Goal: Task Accomplishment & Management: Manage account settings

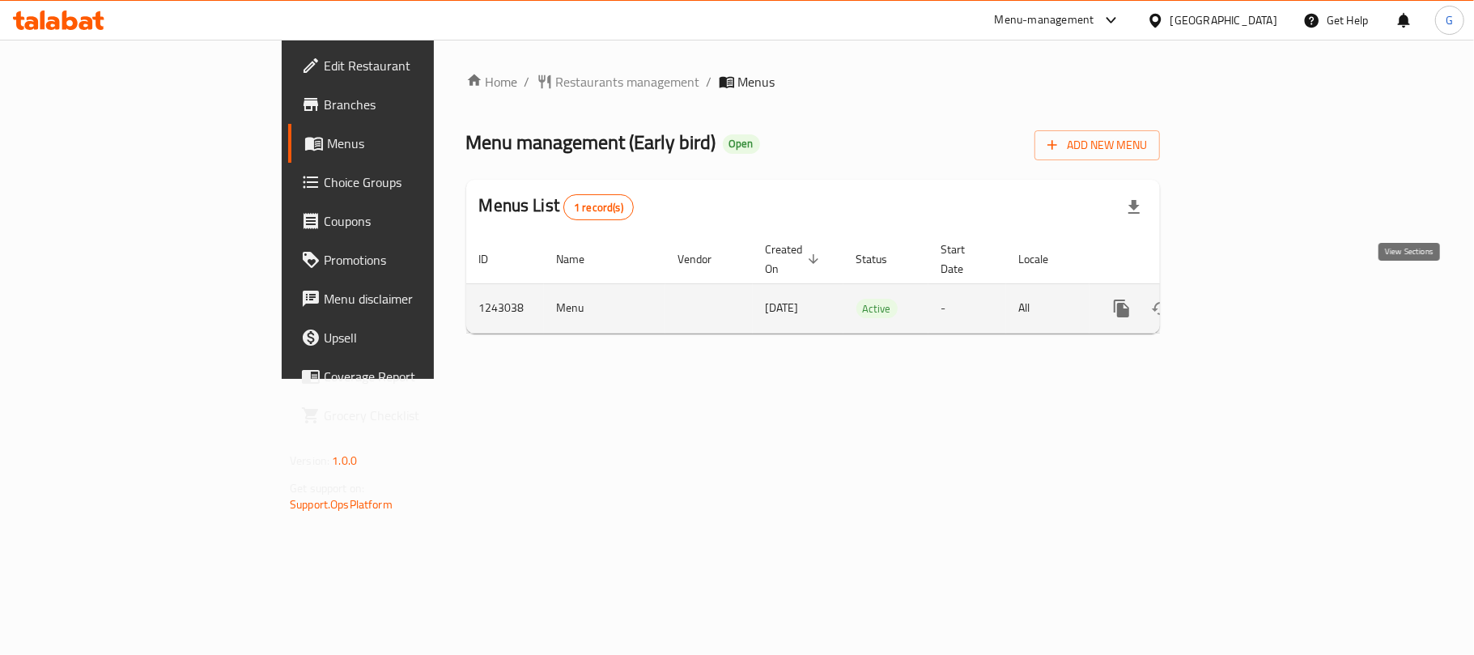
click at [1258, 289] on link "enhanced table" at bounding box center [1238, 308] width 39 height 39
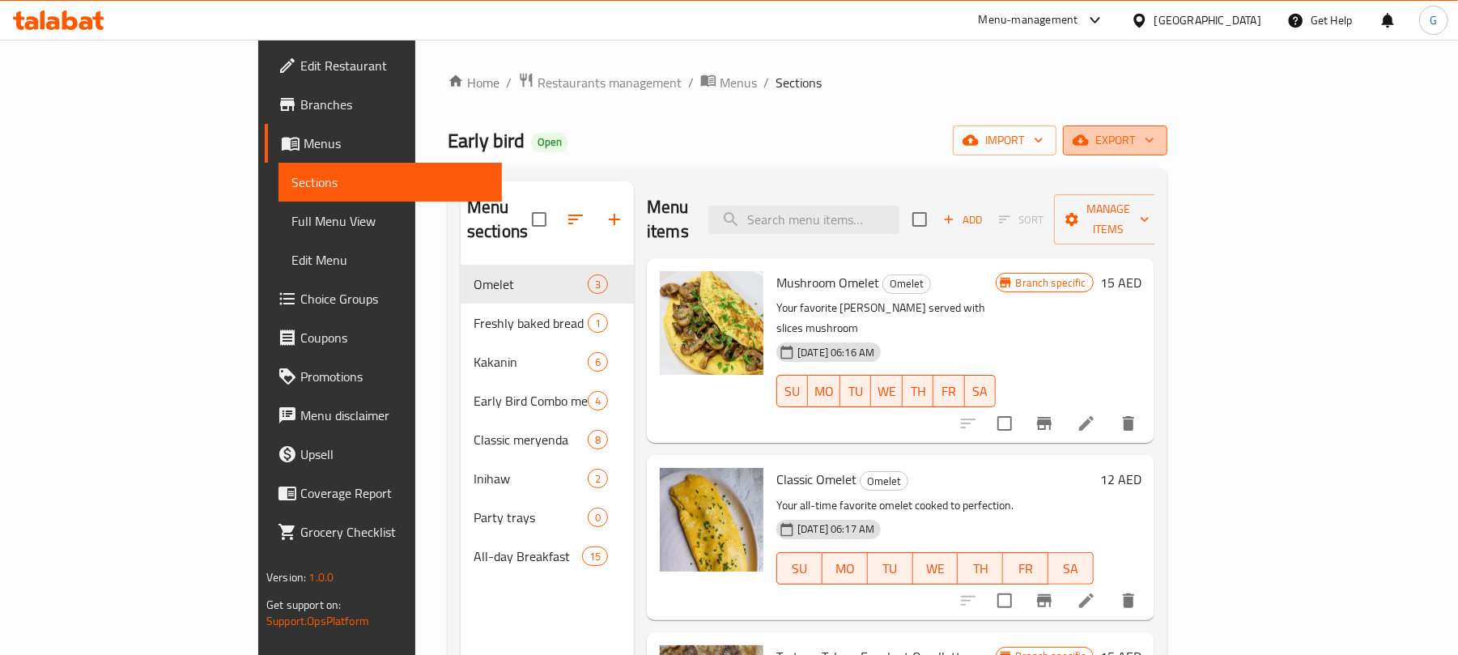
click at [1155, 149] on span "export" at bounding box center [1115, 140] width 79 height 20
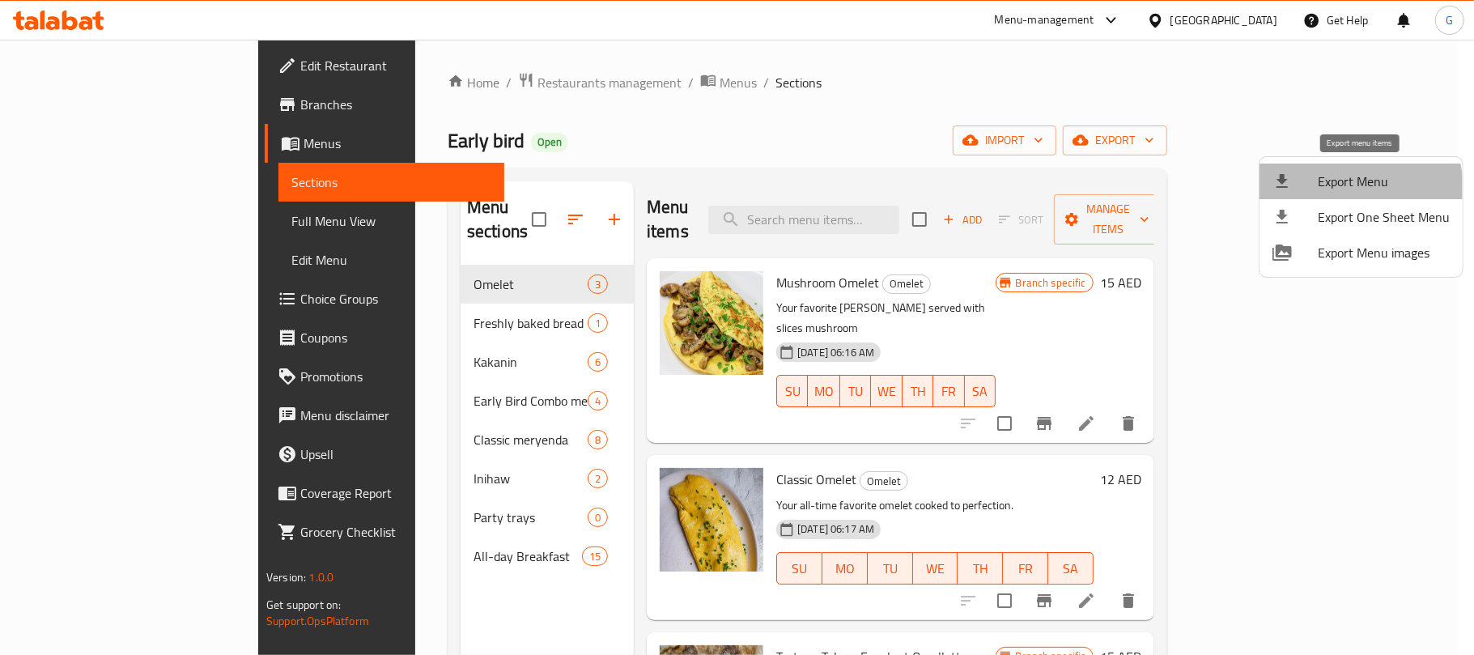
click at [1341, 189] on span "Export Menu" at bounding box center [1384, 181] width 132 height 19
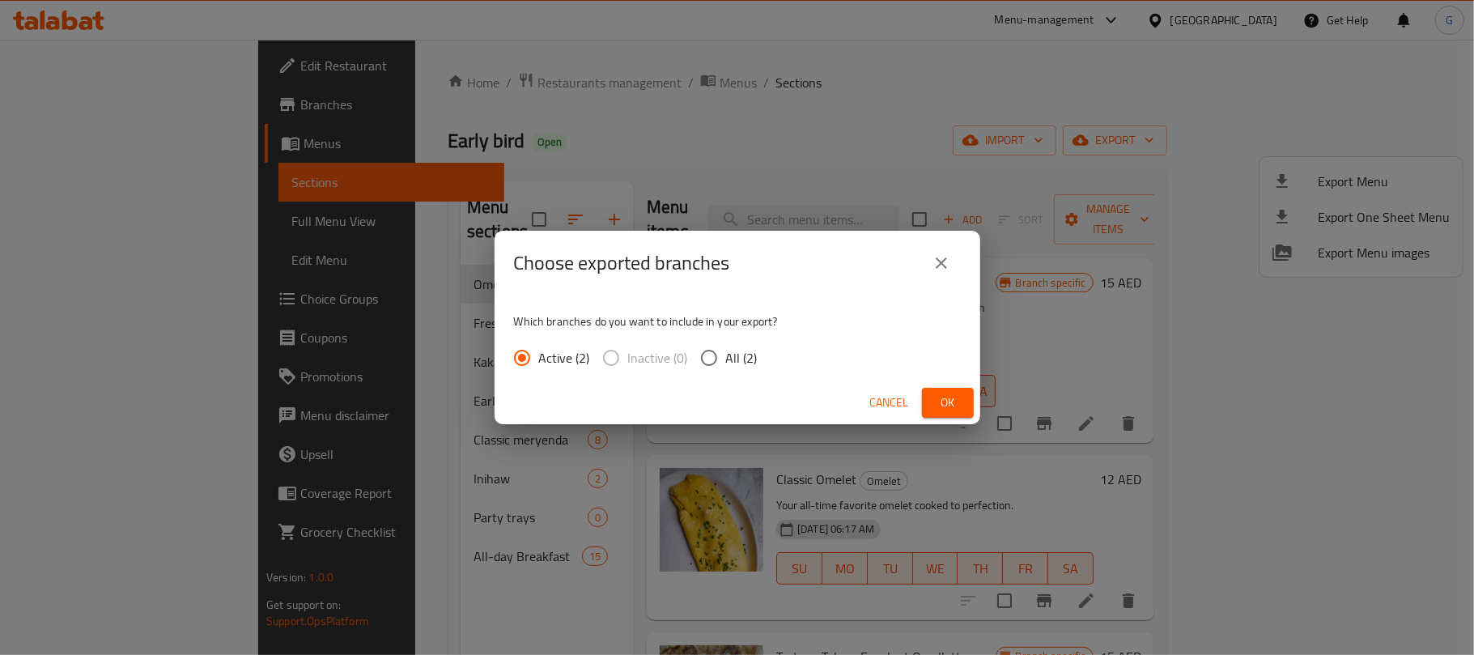
click at [738, 359] on span "All (2)" at bounding box center [742, 357] width 32 height 19
click at [726, 359] on input "All (2)" at bounding box center [709, 358] width 34 height 34
radio input "true"
click at [930, 402] on button "Ok" at bounding box center [948, 403] width 52 height 30
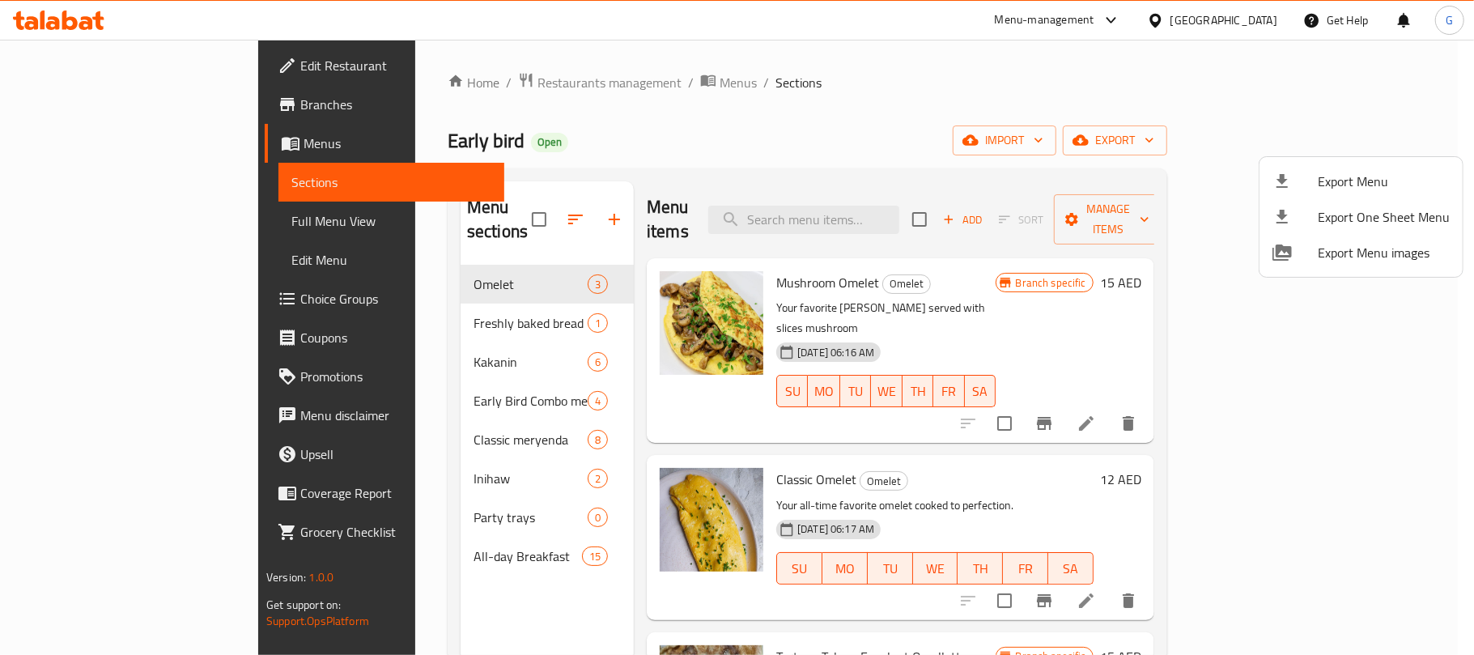
click at [134, 234] on div at bounding box center [737, 327] width 1474 height 655
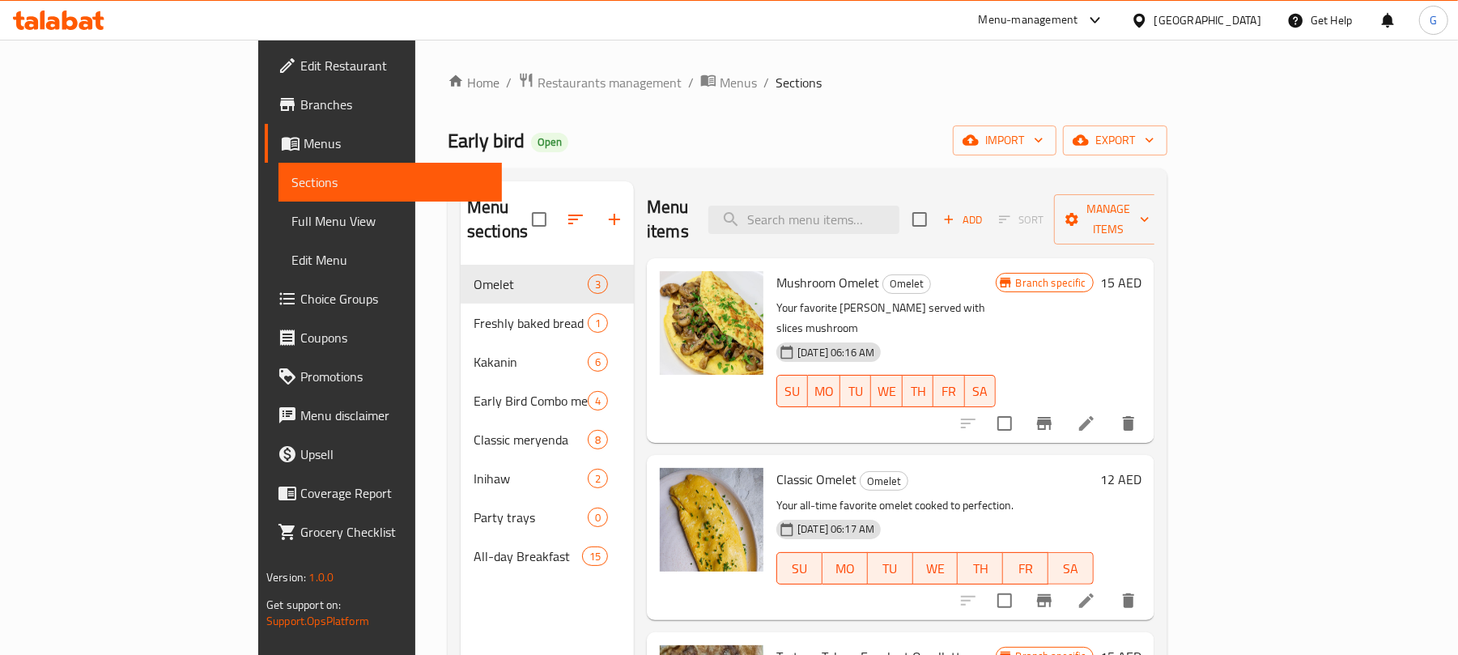
click at [279, 234] on link "Full Menu View" at bounding box center [390, 221] width 223 height 39
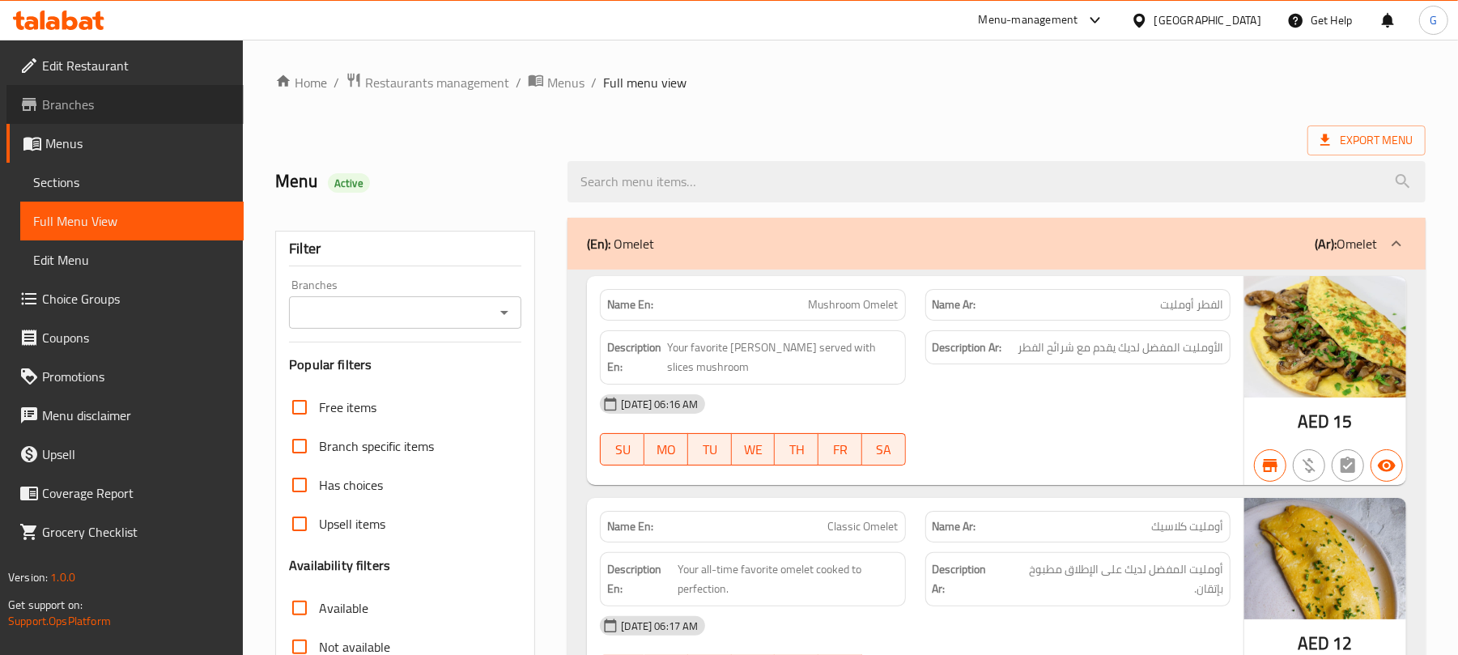
click at [147, 118] on link "Branches" at bounding box center [124, 104] width 237 height 39
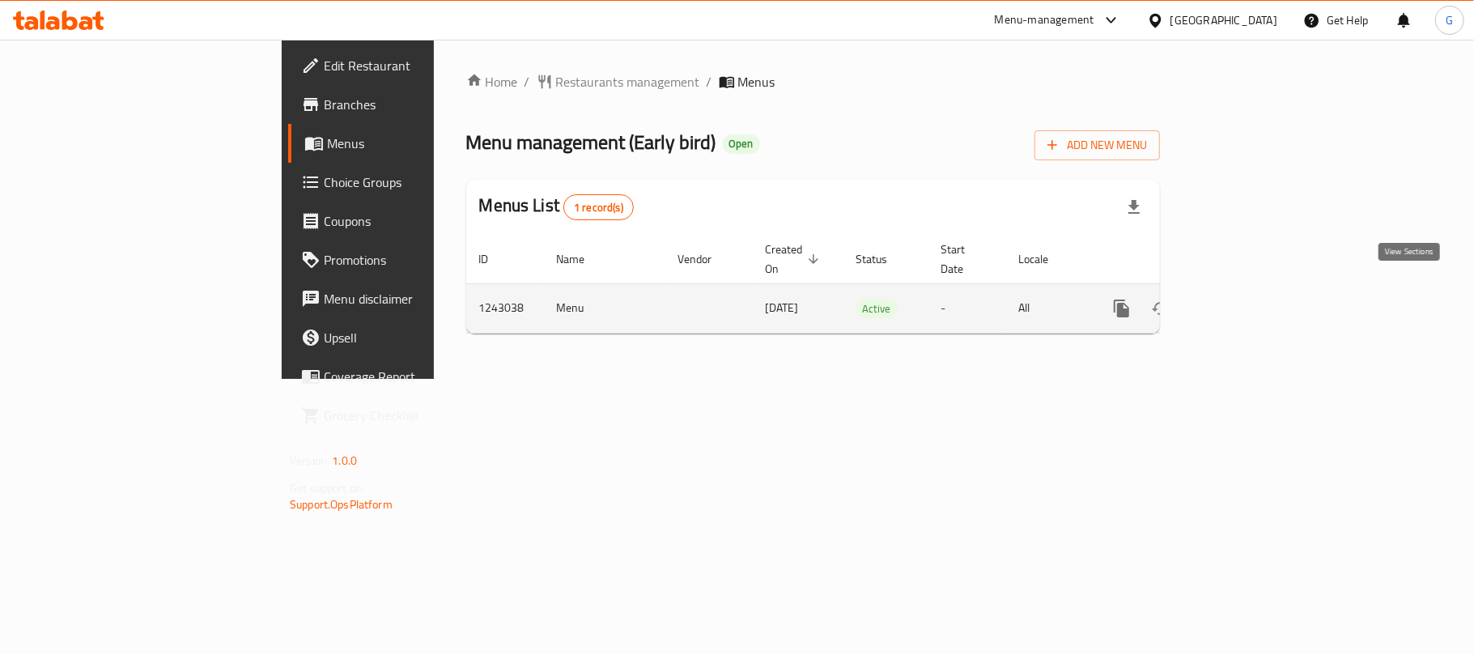
click at [1248, 299] on icon "enhanced table" at bounding box center [1238, 308] width 19 height 19
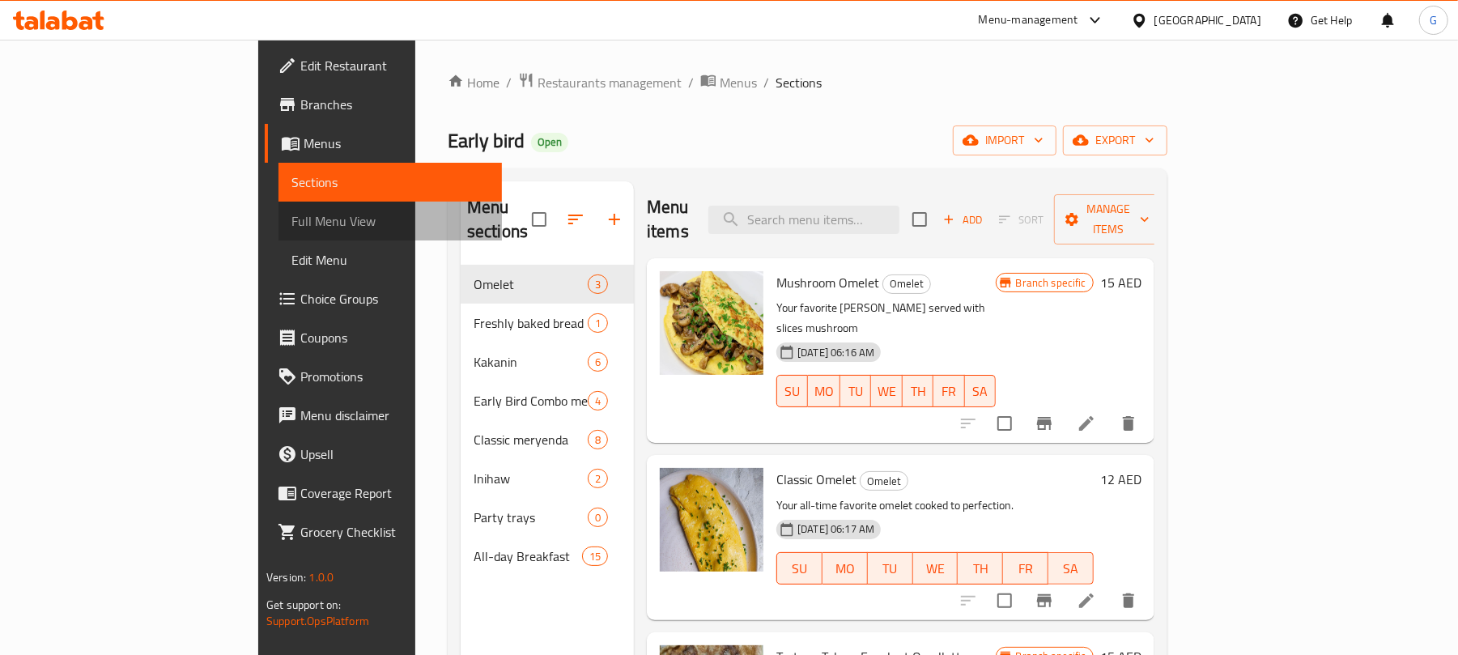
click at [291, 224] on span "Full Menu View" at bounding box center [390, 220] width 198 height 19
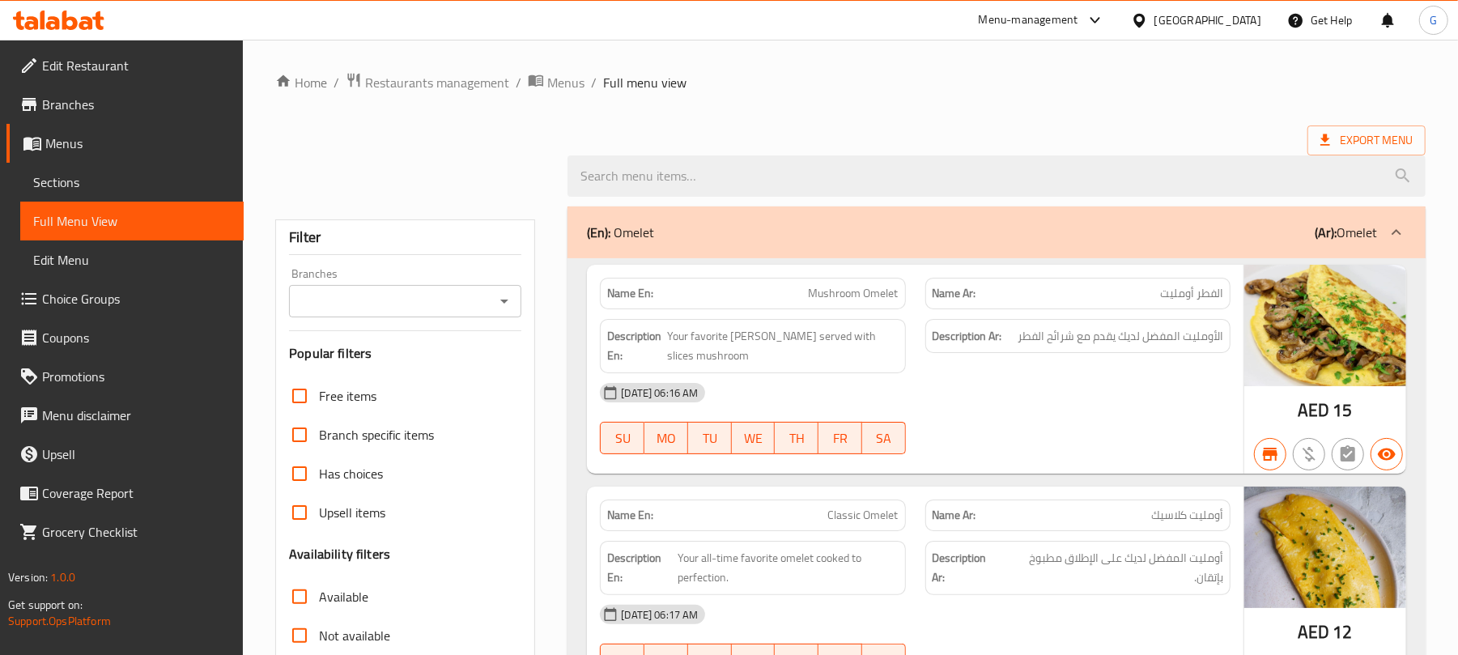
click at [457, 296] on input "Branches" at bounding box center [392, 301] width 196 height 23
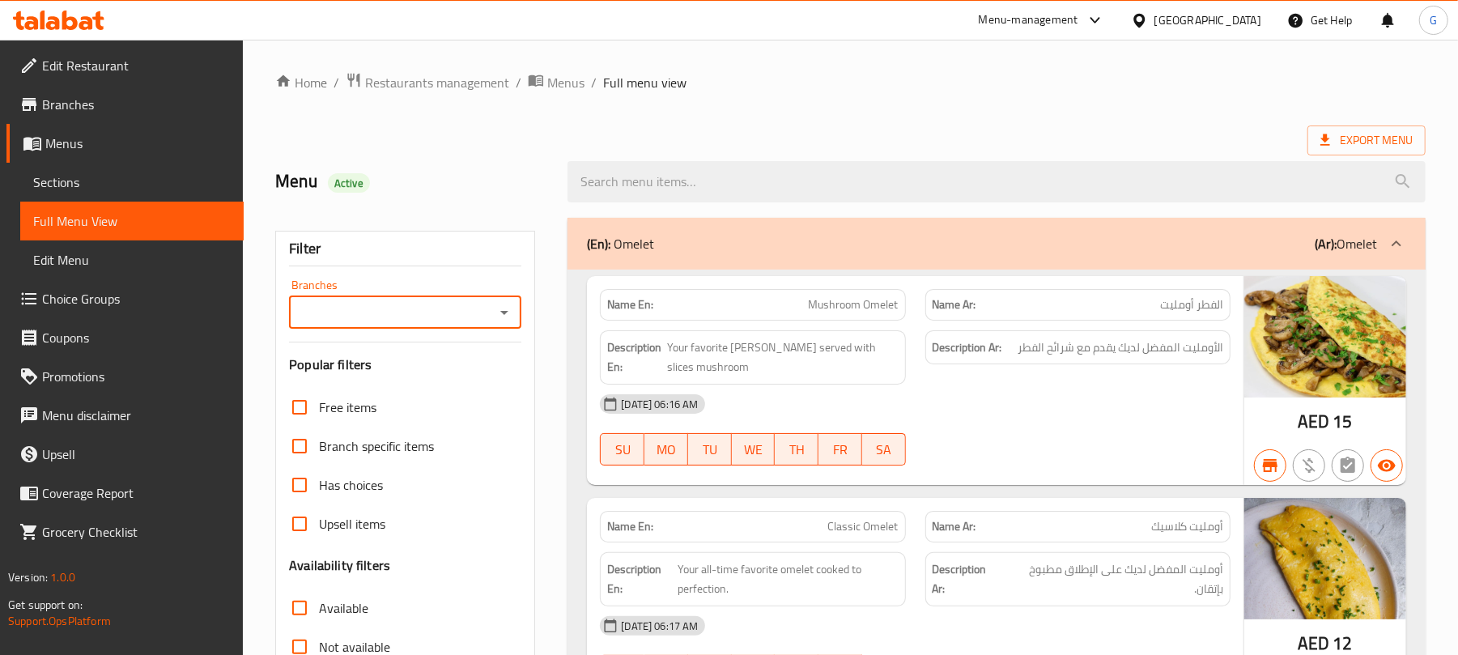
click at [457, 296] on div "Branches" at bounding box center [405, 312] width 232 height 32
click at [444, 313] on input "Branches" at bounding box center [392, 312] width 196 height 23
click at [432, 416] on span "Early Bird, Al Sufouh 2, (DH Kitchen)" at bounding box center [400, 412] width 199 height 19
type input "Early Bird, Al Sufouh 2, (DH Kitchen)"
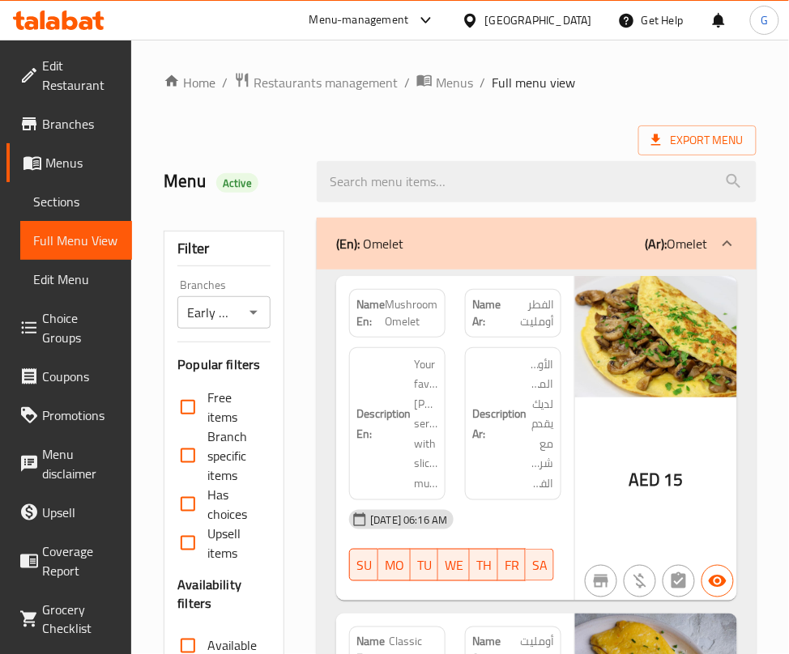
click at [206, 318] on input "Early Bird, Al Sufouh 2, (DH Kitchen)" at bounding box center [210, 312] width 57 height 23
click at [408, 347] on div "Description En: Your favorite omelet served with slices mushroom" at bounding box center [397, 424] width 116 height 173
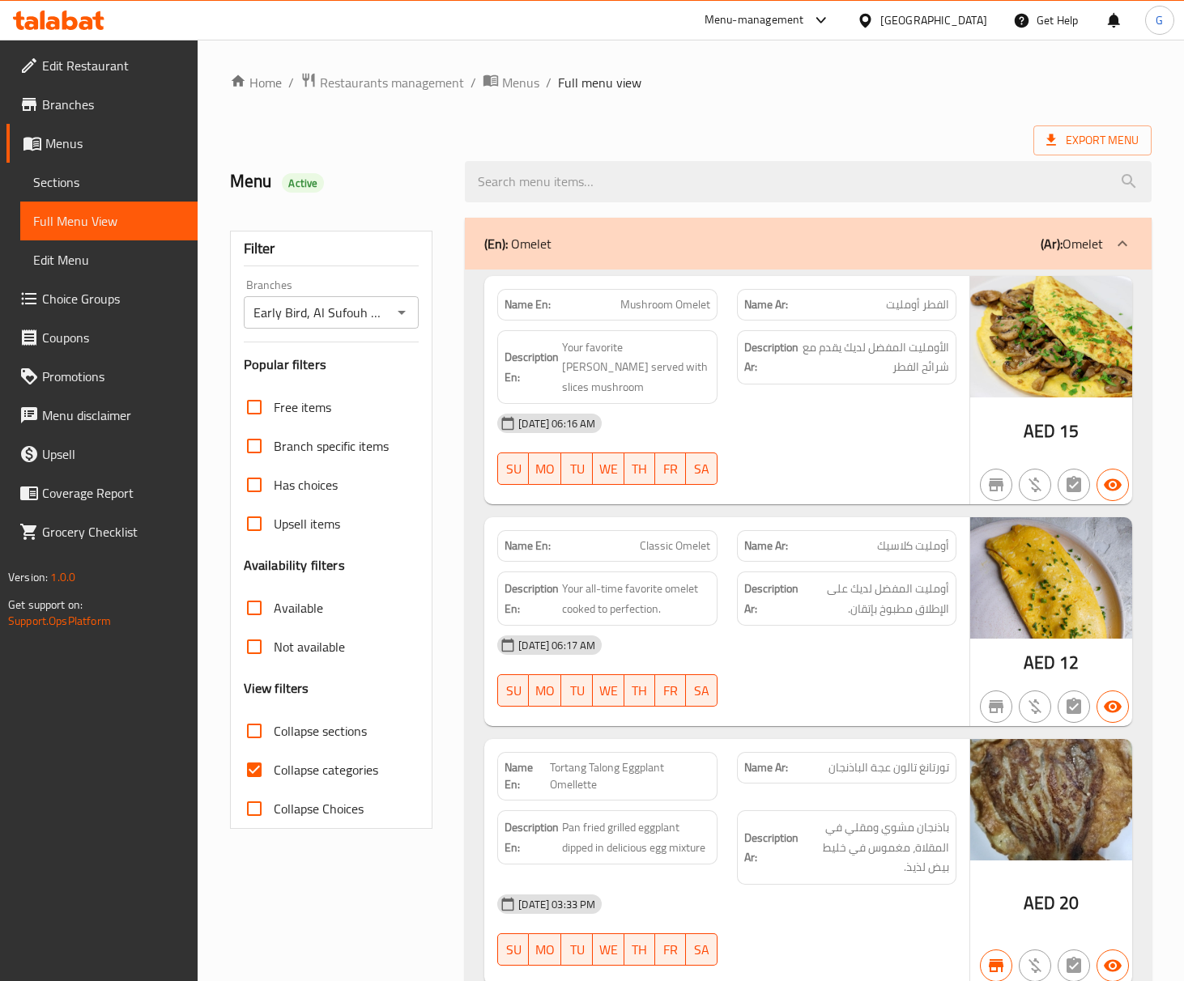
click at [254, 654] on input "Not available" at bounding box center [254, 646] width 39 height 39
checkbox input "true"
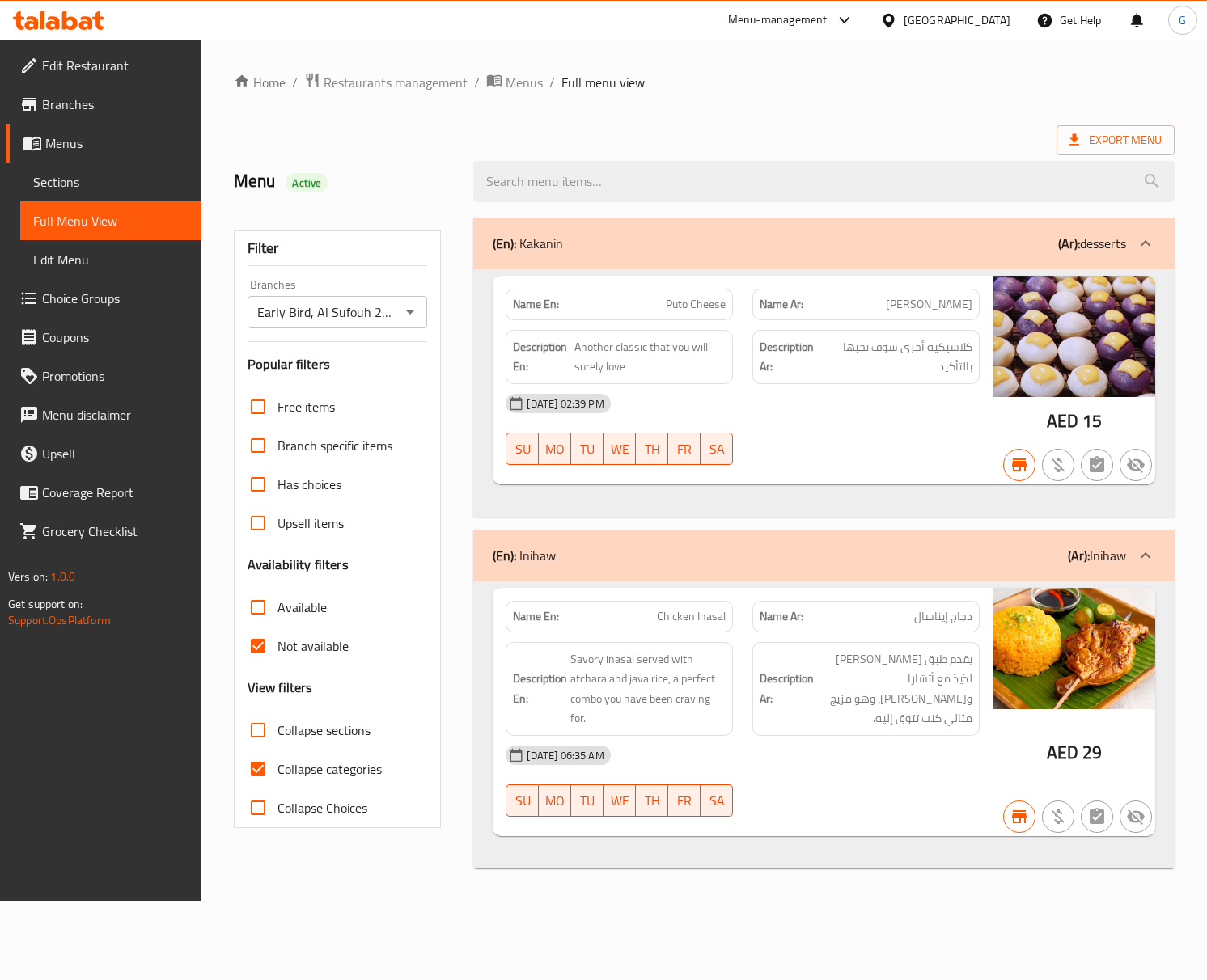
click at [285, 653] on span "Collapse categories" at bounding box center [330, 768] width 104 height 19
click at [278, 653] on input "Collapse categories" at bounding box center [258, 769] width 39 height 39
checkbox input "false"
click at [259, 603] on input "Available" at bounding box center [258, 607] width 39 height 39
checkbox input "true"
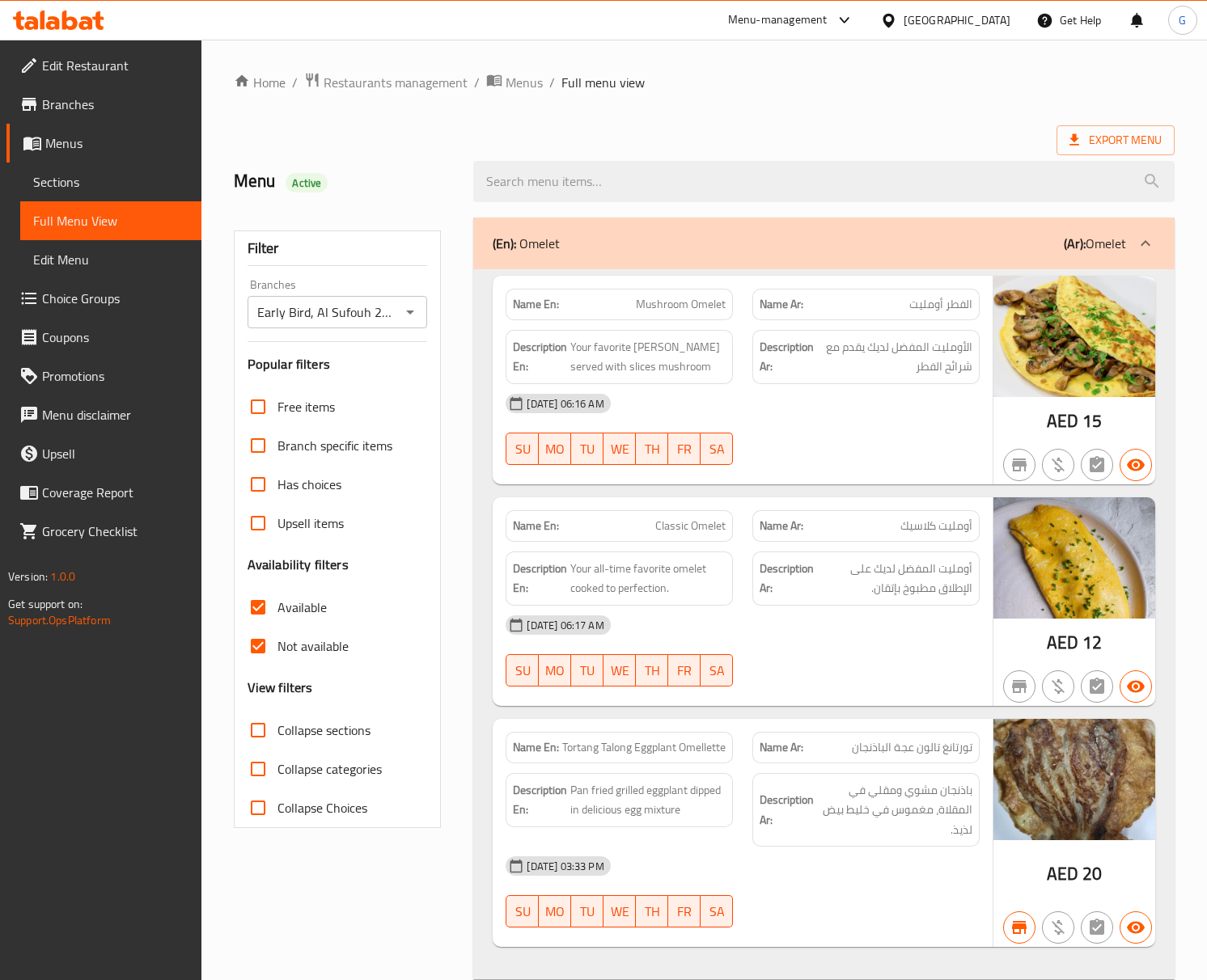
click at [270, 652] on input "Not available" at bounding box center [258, 645] width 39 height 39
checkbox input "false"
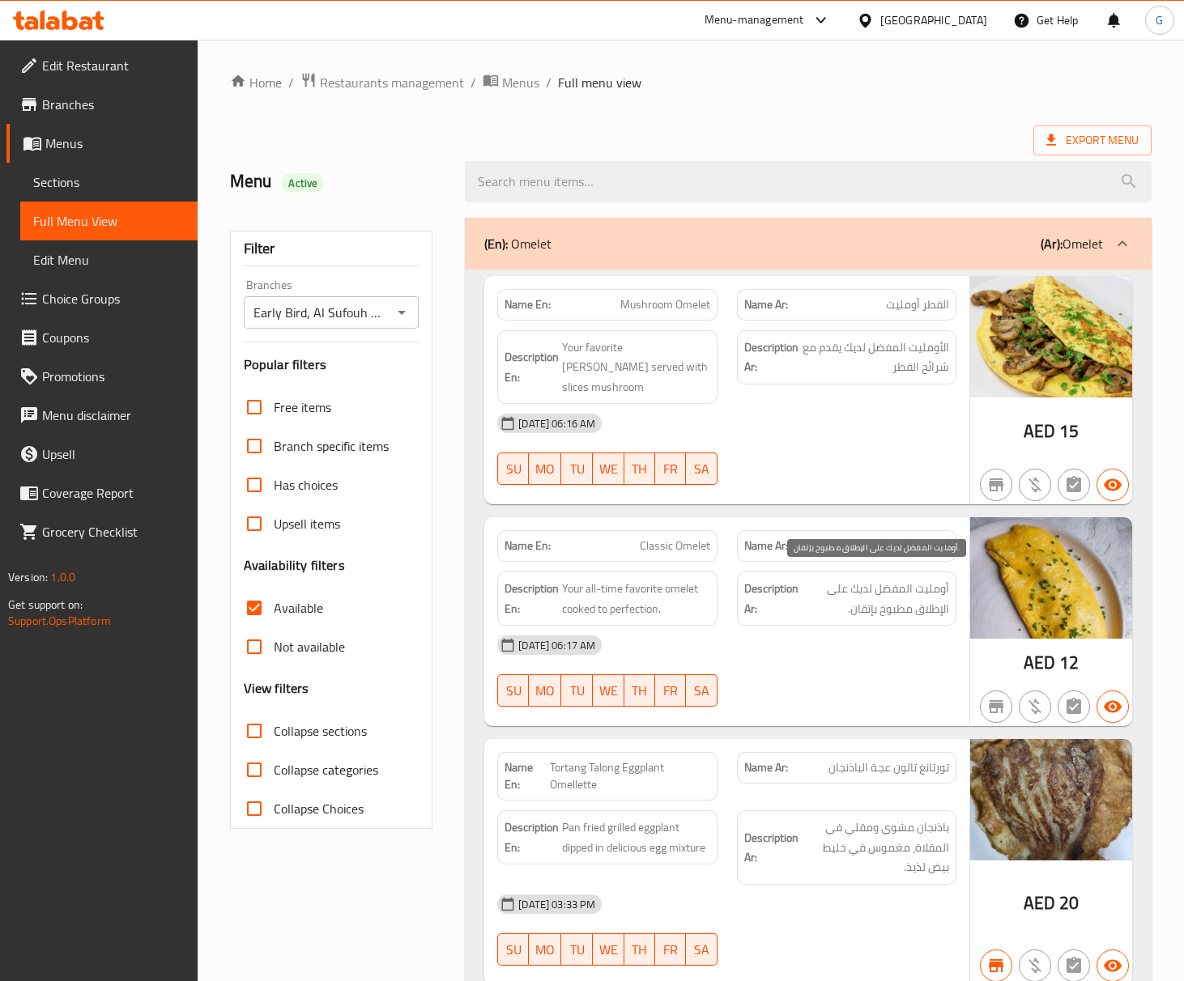
click at [811, 579] on span "أومليت المفضل لديك على الإطلاق مطبوخ بإتقان." at bounding box center [875, 599] width 147 height 40
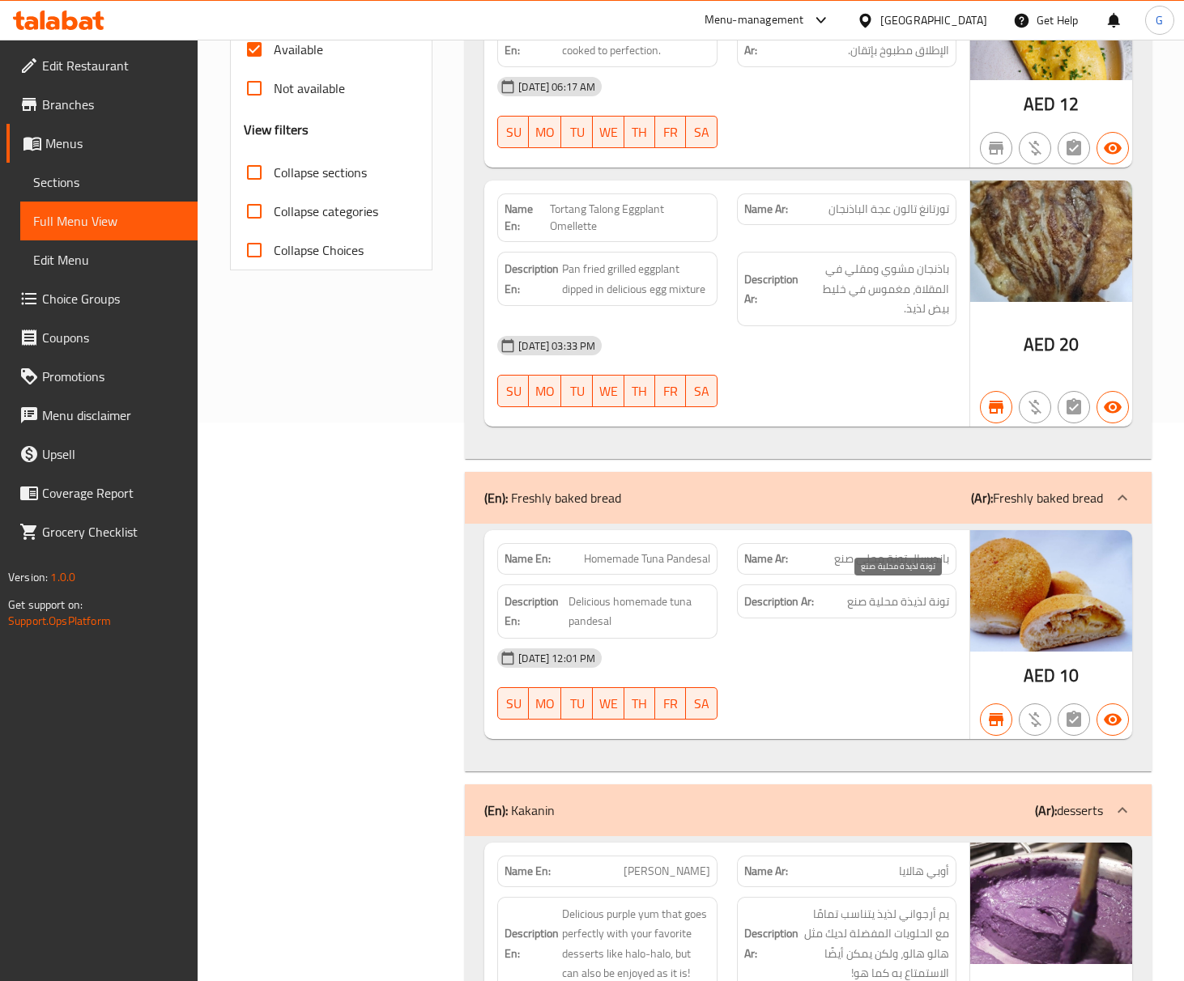
click at [895, 604] on span "تونة لذيذة محلية صنع" at bounding box center [898, 602] width 102 height 20
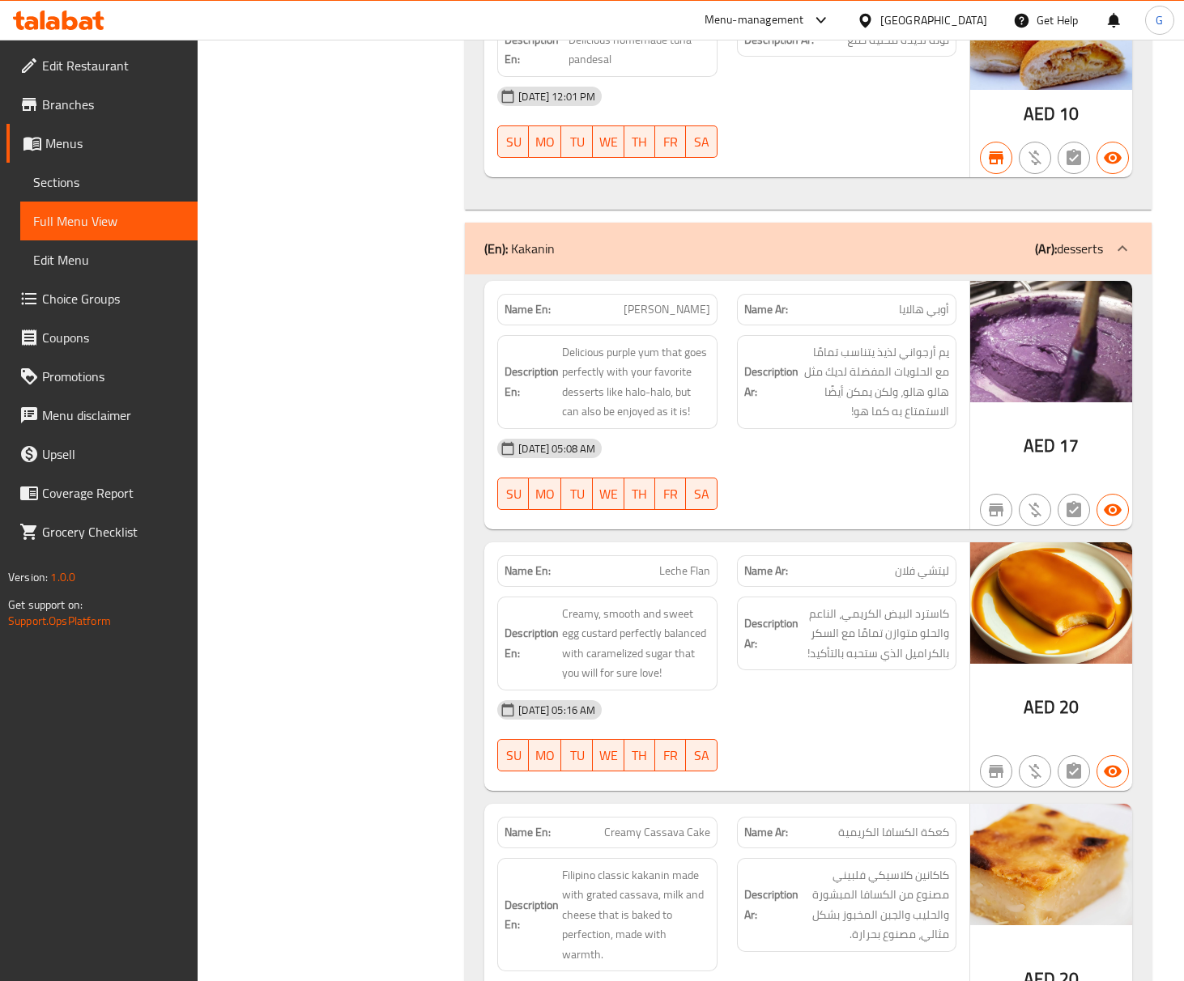
scroll to position [1151, 0]
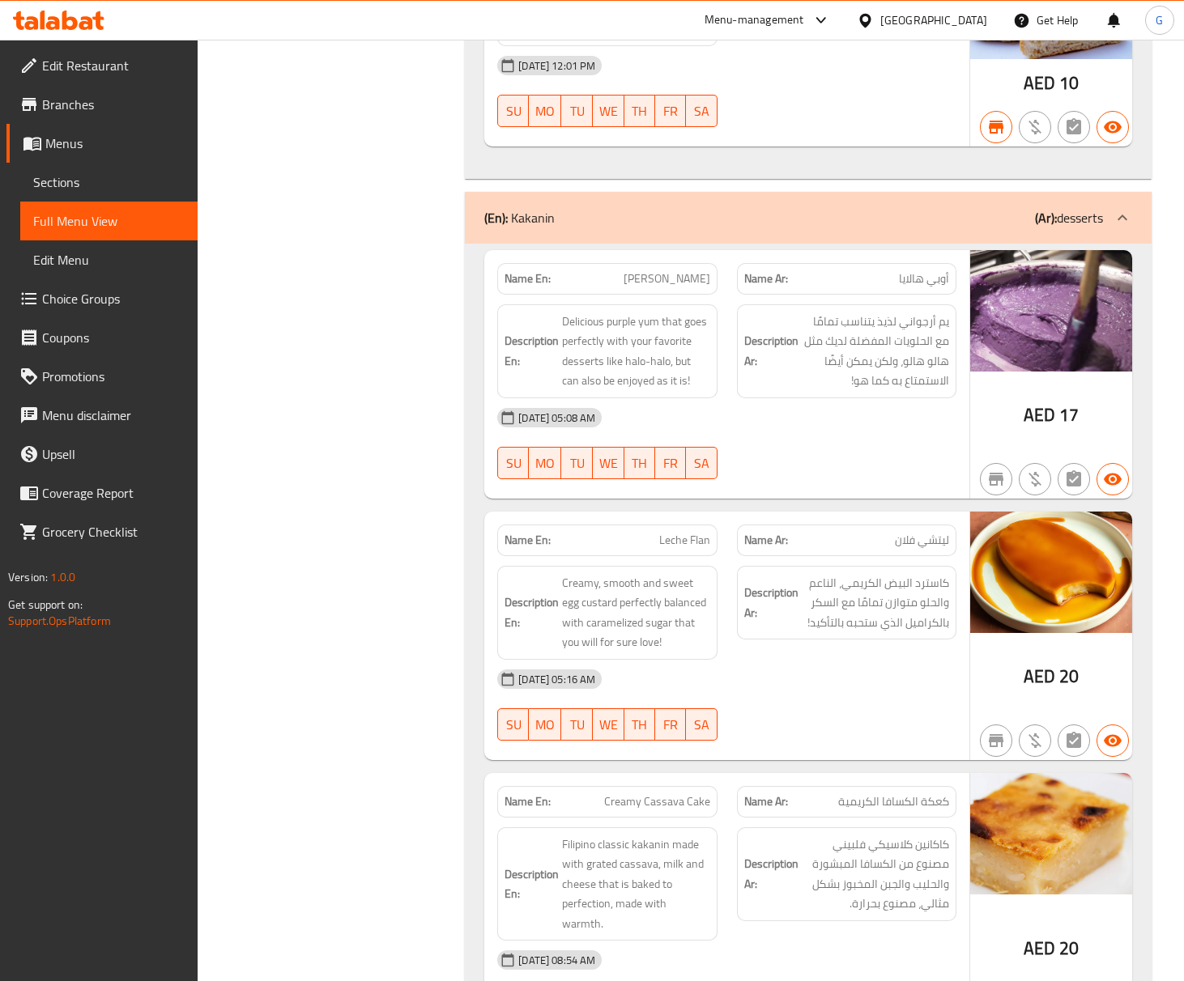
copy span "[PERSON_NAME]"
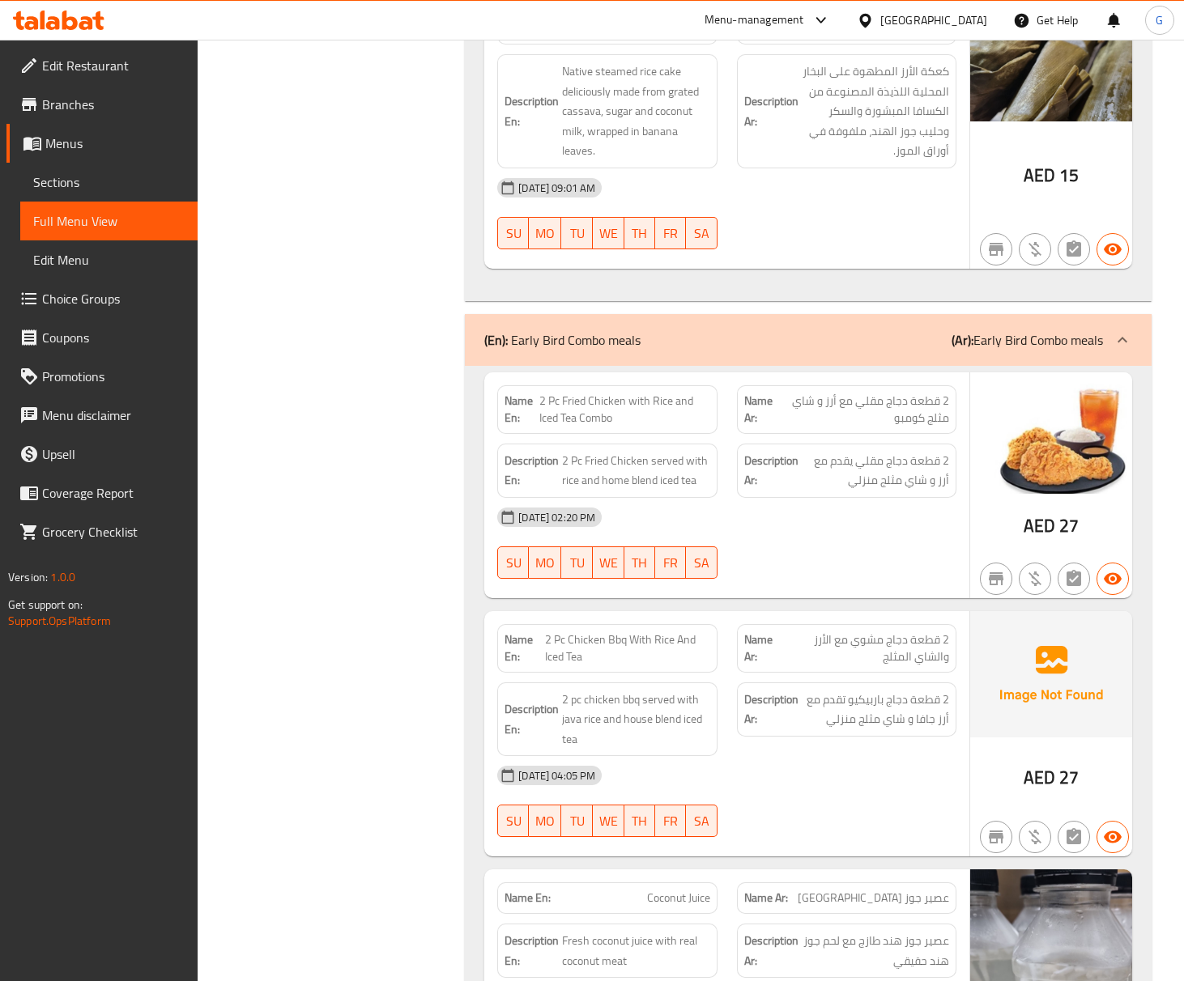
scroll to position [2626, 0]
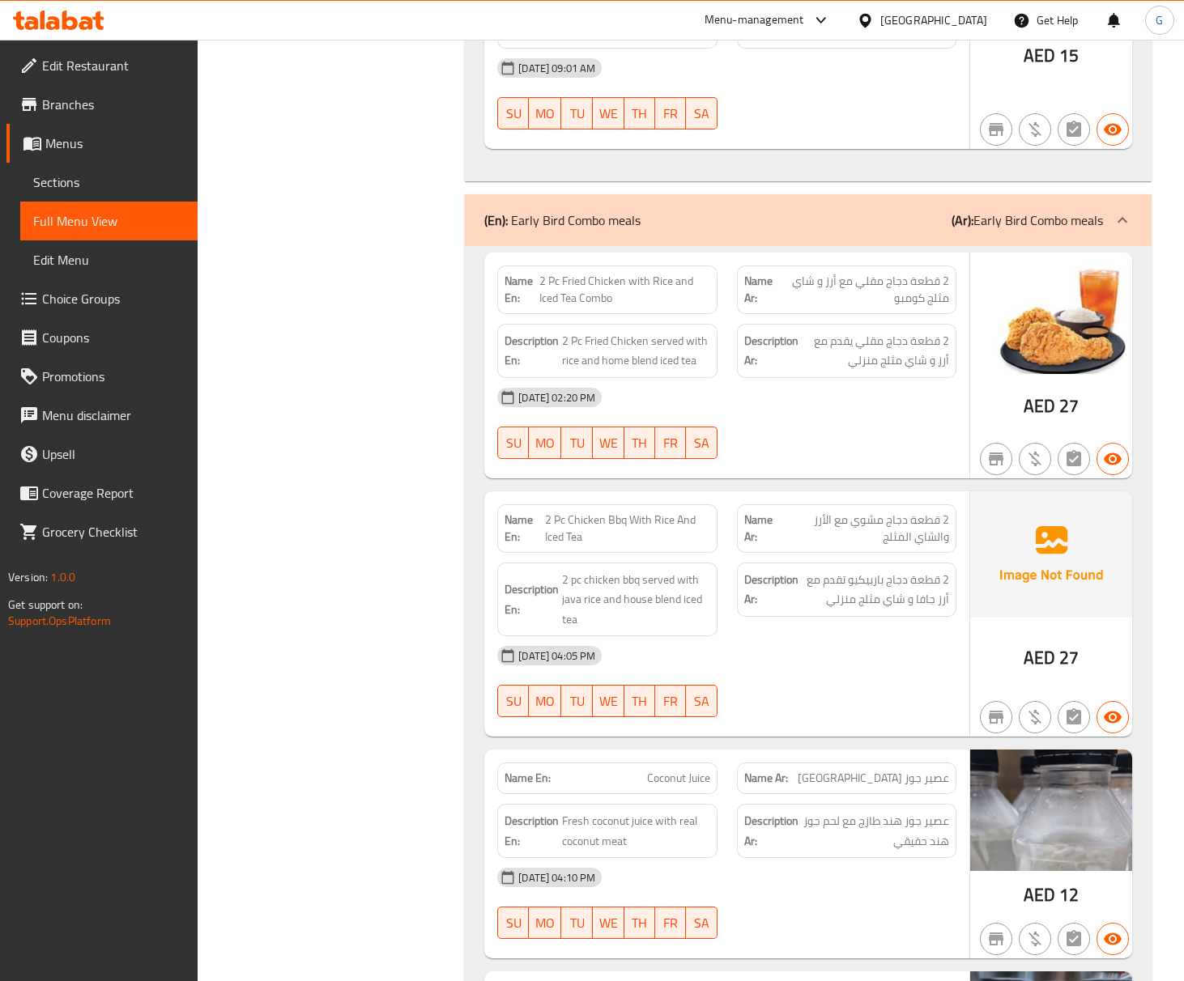
copy span "2 Pc Fried Chicken with Rice and Iced Tea Combo"
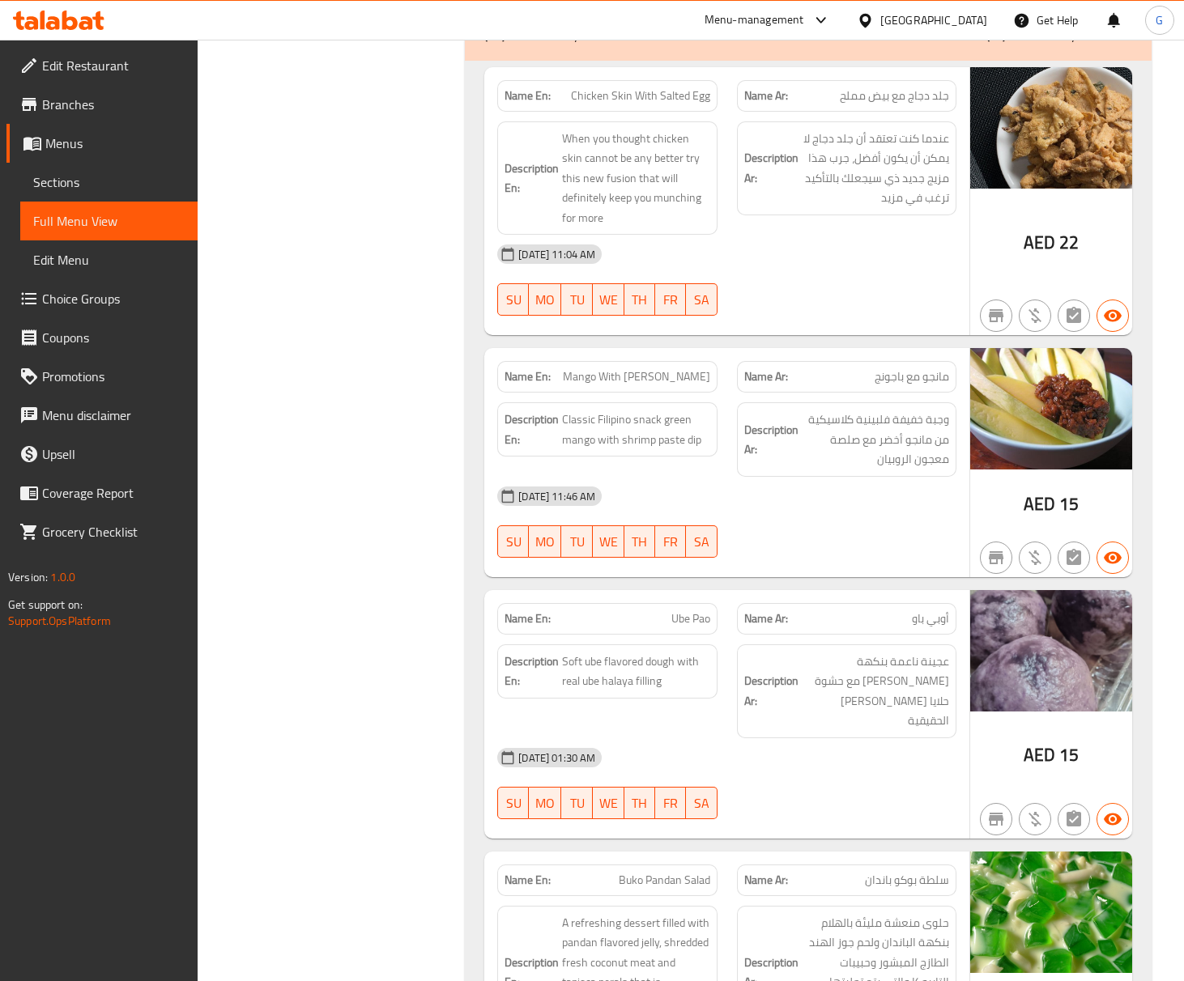
scroll to position [3893, 0]
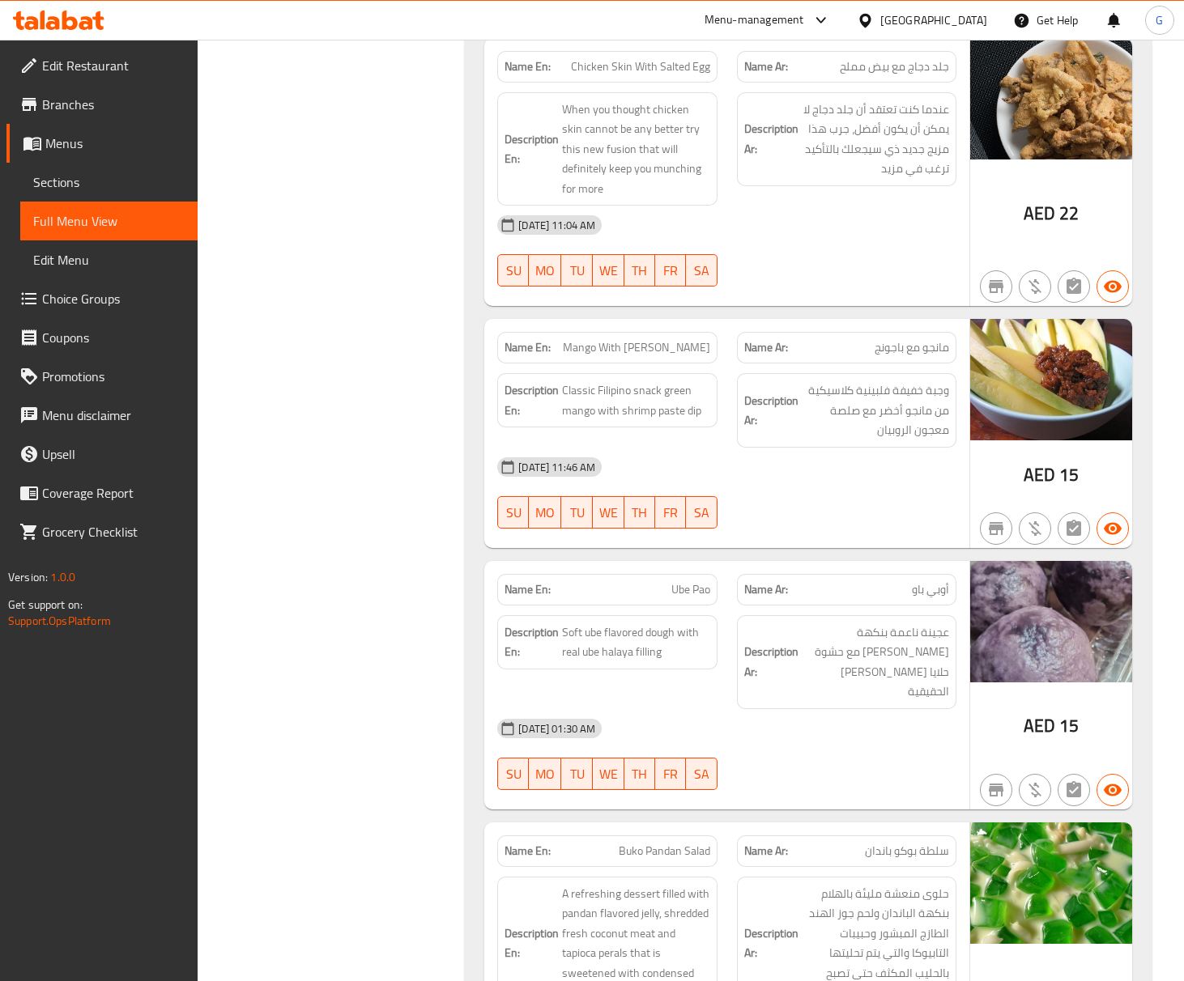
copy span "Chicken Skin With Salted Egg"
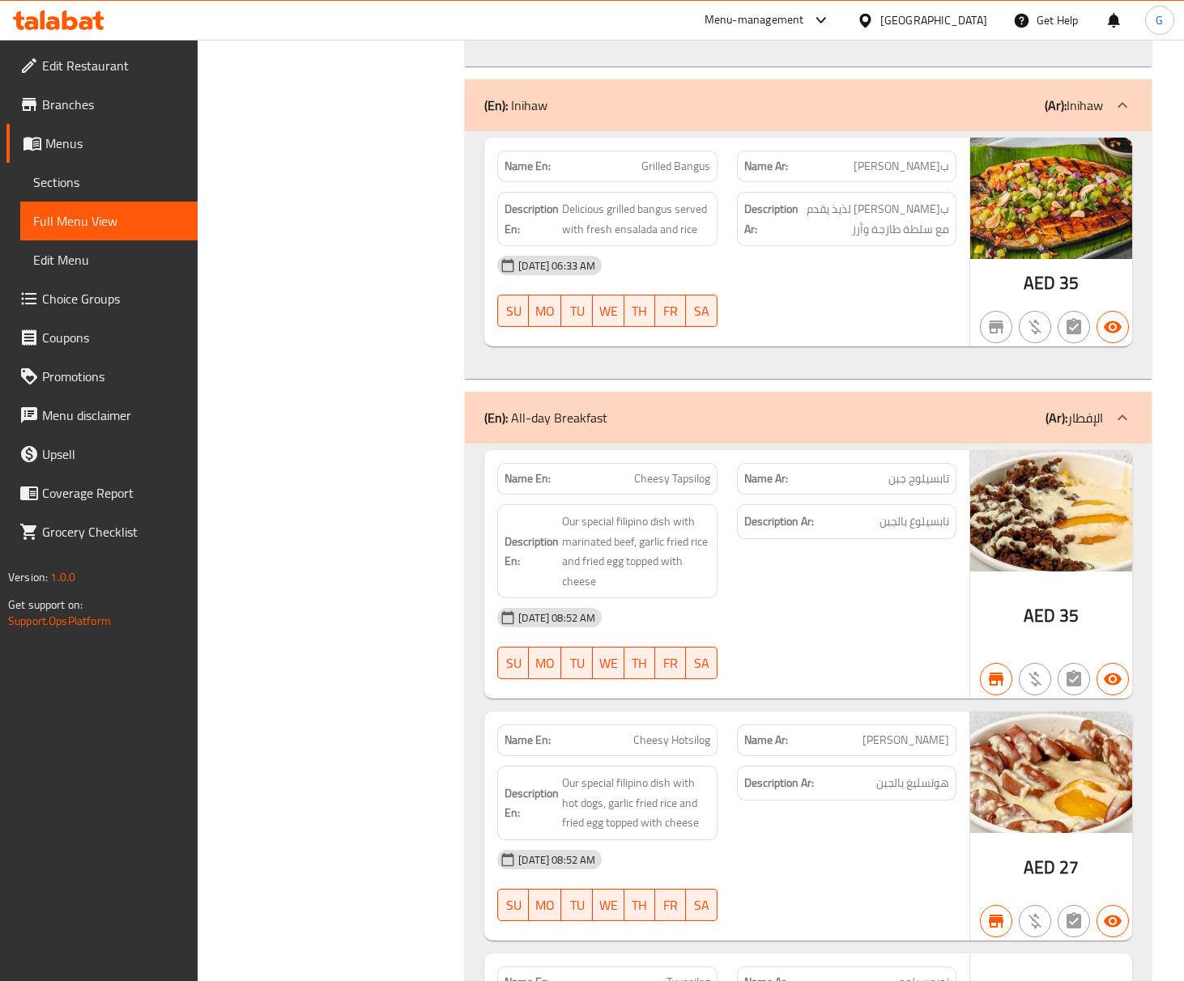
scroll to position [5923, 0]
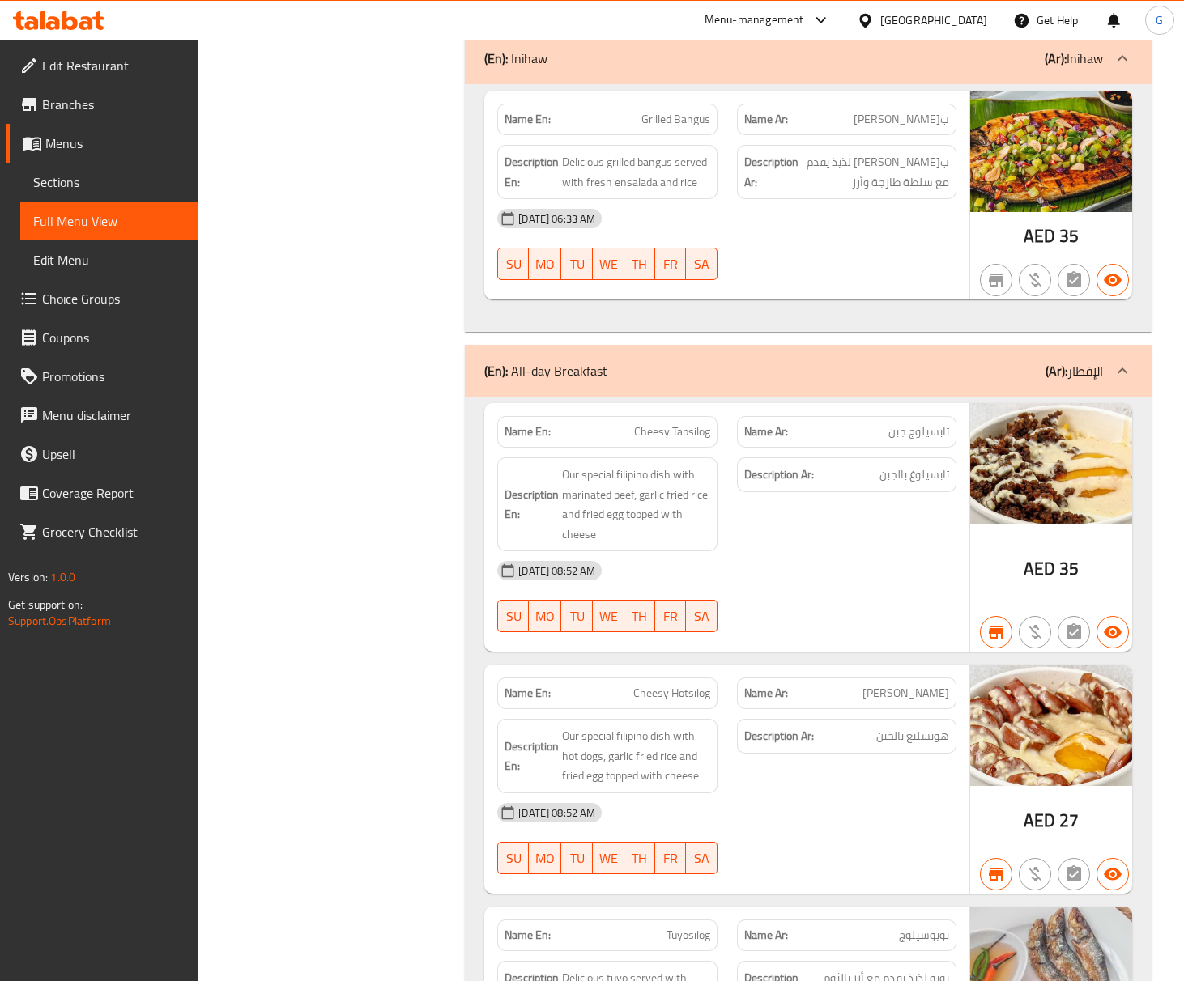
copy span "Cheesy Tapsilog"
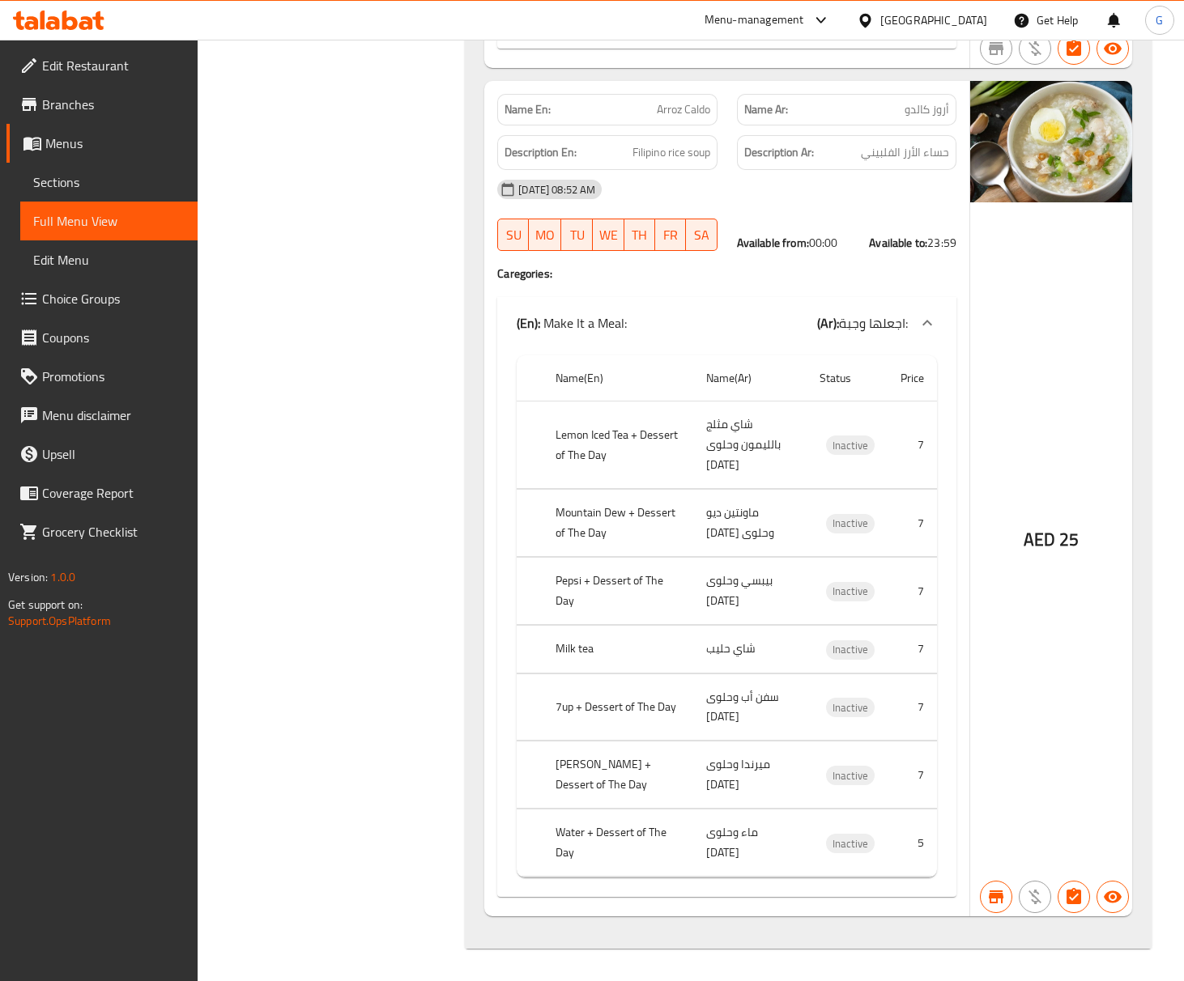
scroll to position [9432, 0]
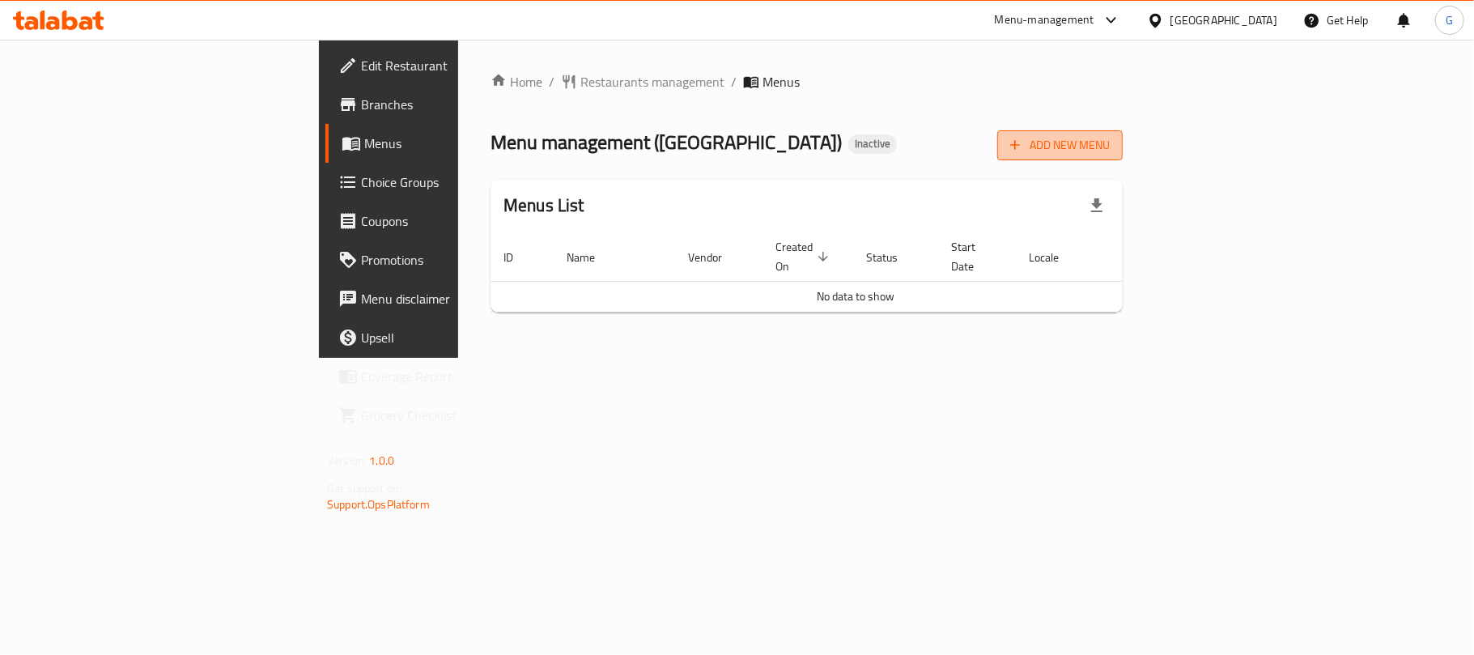
click at [1023, 138] on icon "button" at bounding box center [1015, 145] width 16 height 16
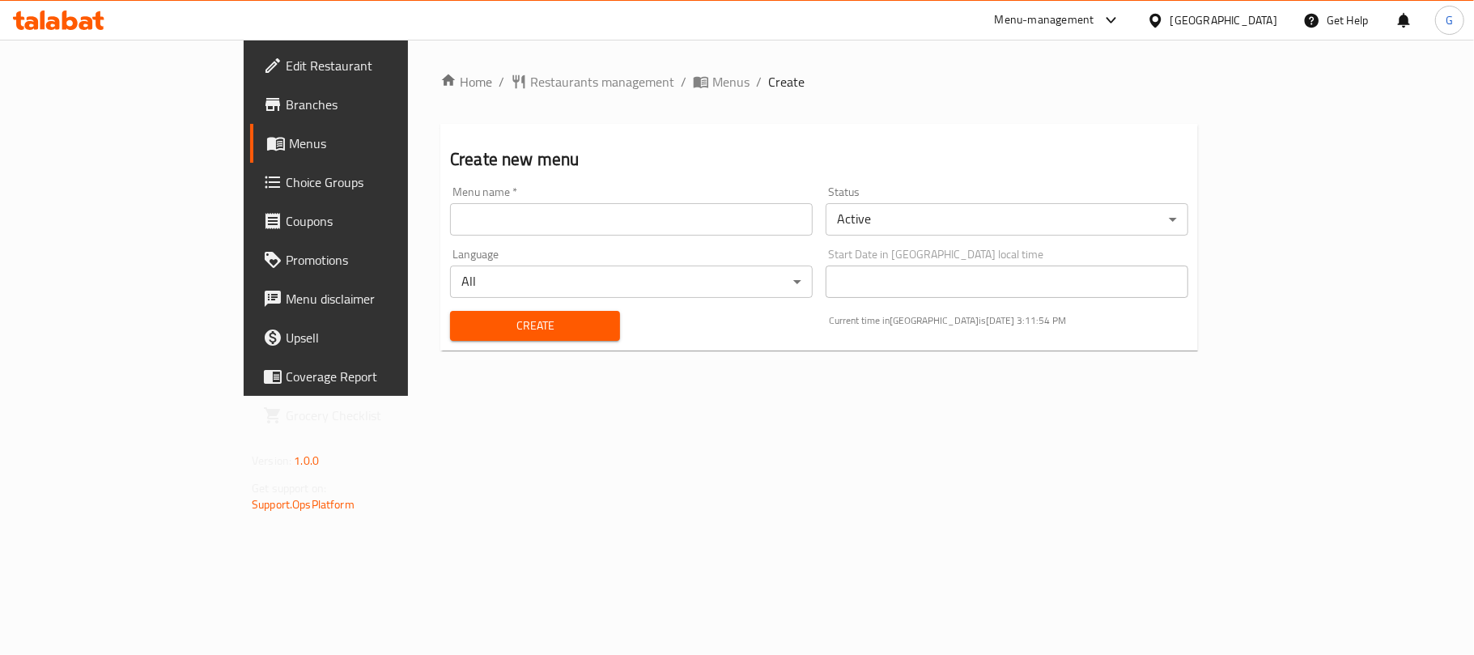
click at [536, 223] on input "text" at bounding box center [631, 219] width 363 height 32
type input "Menu"
click at [463, 328] on span "Create" at bounding box center [535, 326] width 144 height 20
click at [712, 85] on span "Menus" at bounding box center [730, 81] width 37 height 19
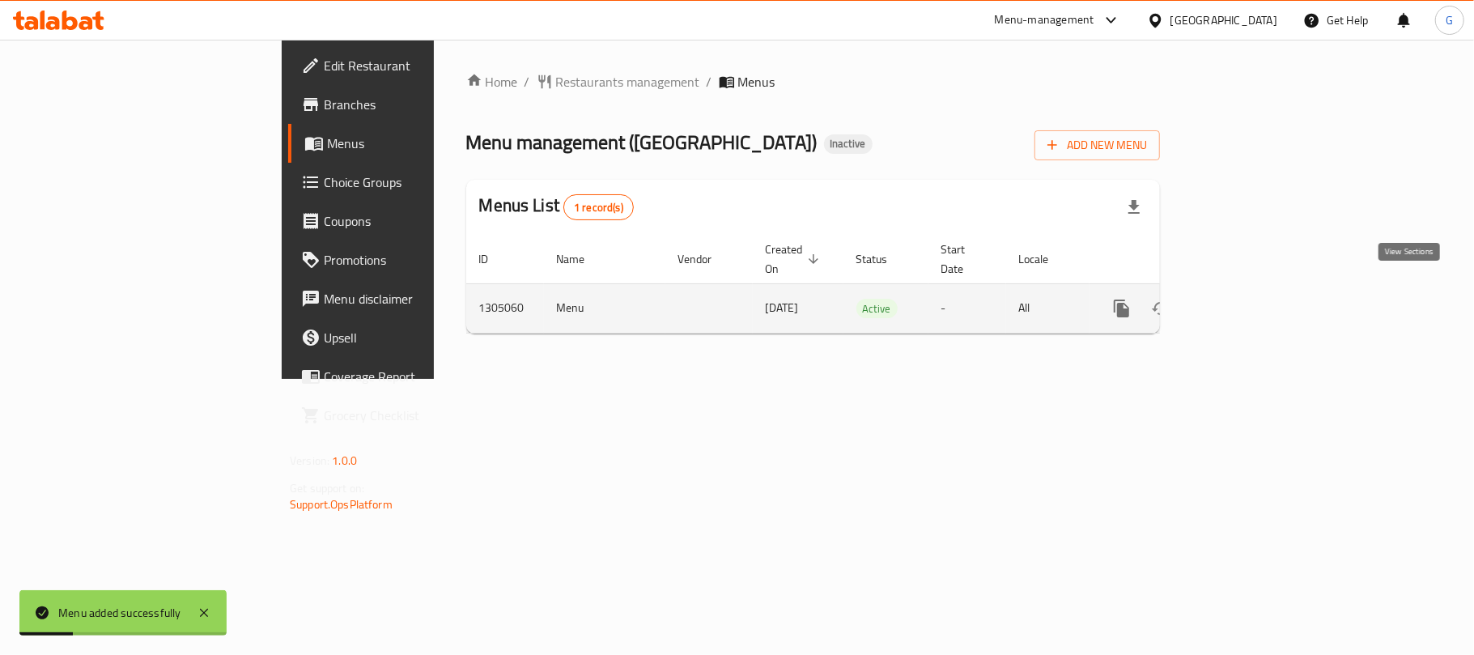
click at [1248, 299] on icon "enhanced table" at bounding box center [1238, 308] width 19 height 19
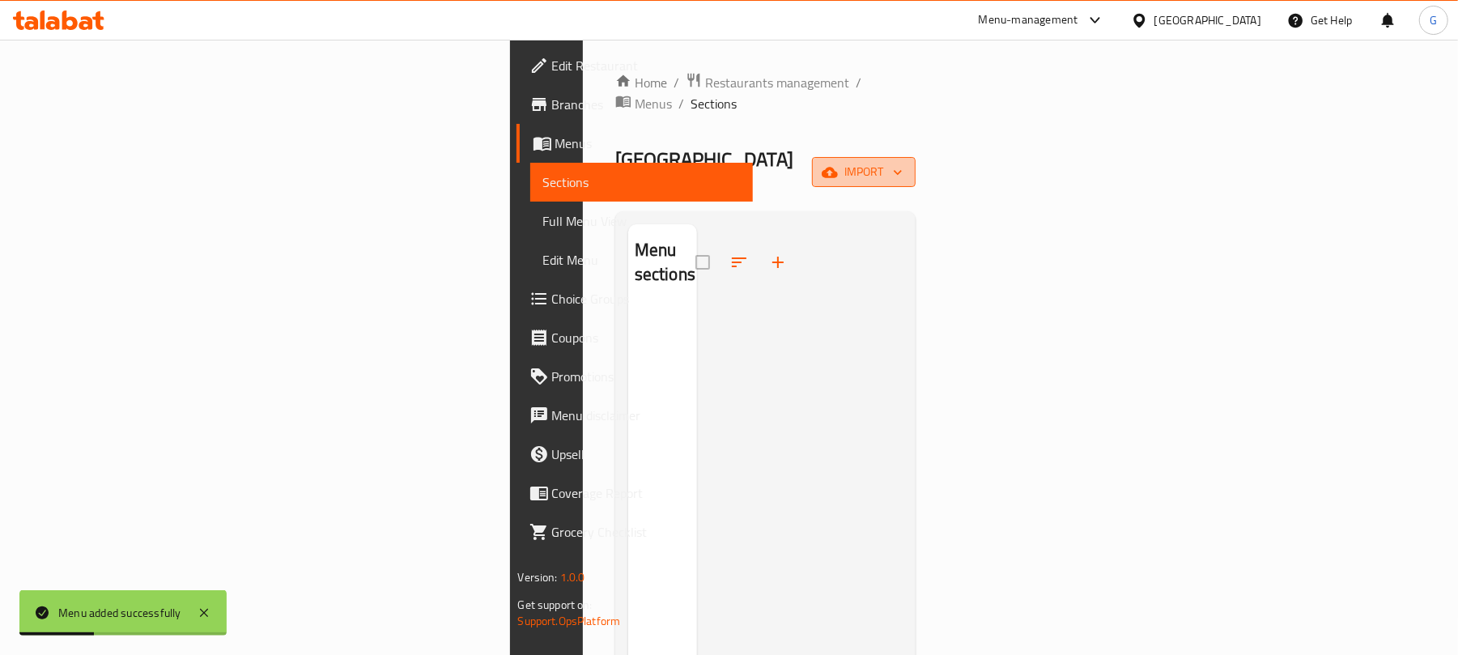
click at [903, 162] on span "import" at bounding box center [864, 172] width 78 height 20
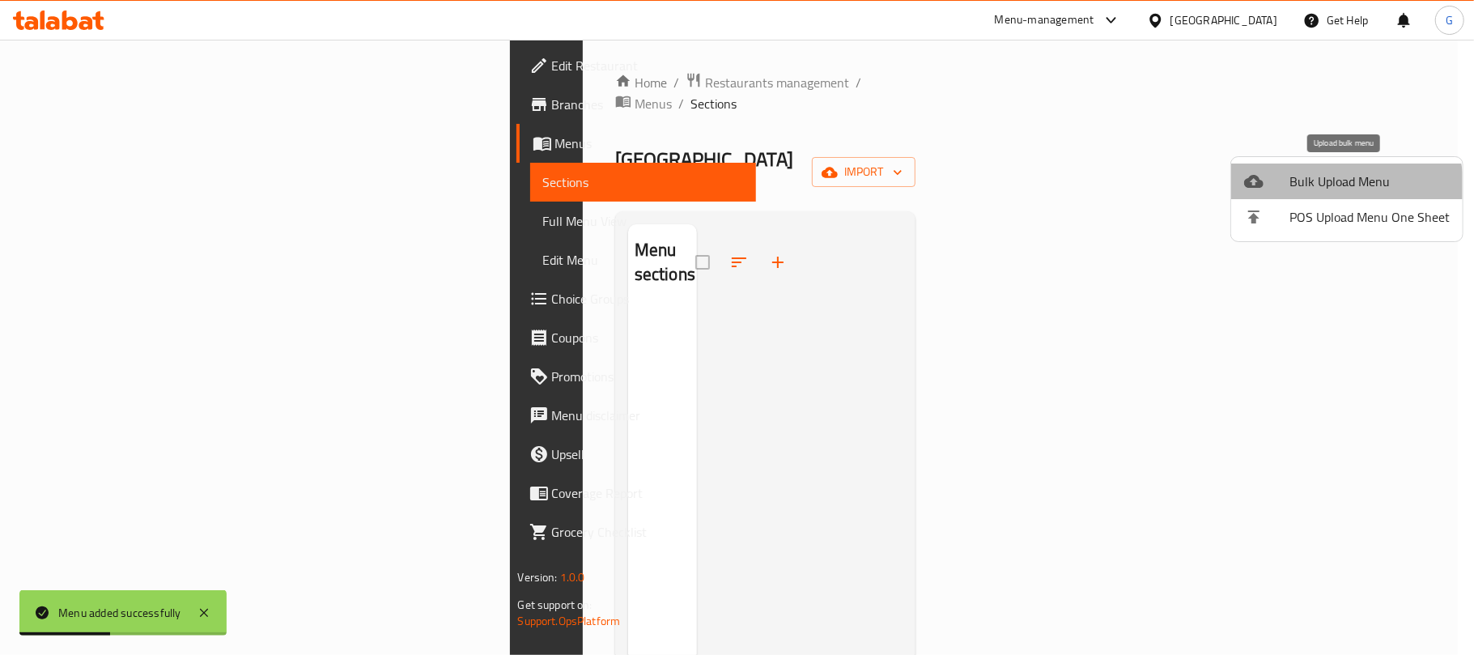
click at [1312, 193] on li "Bulk Upload Menu" at bounding box center [1347, 182] width 232 height 36
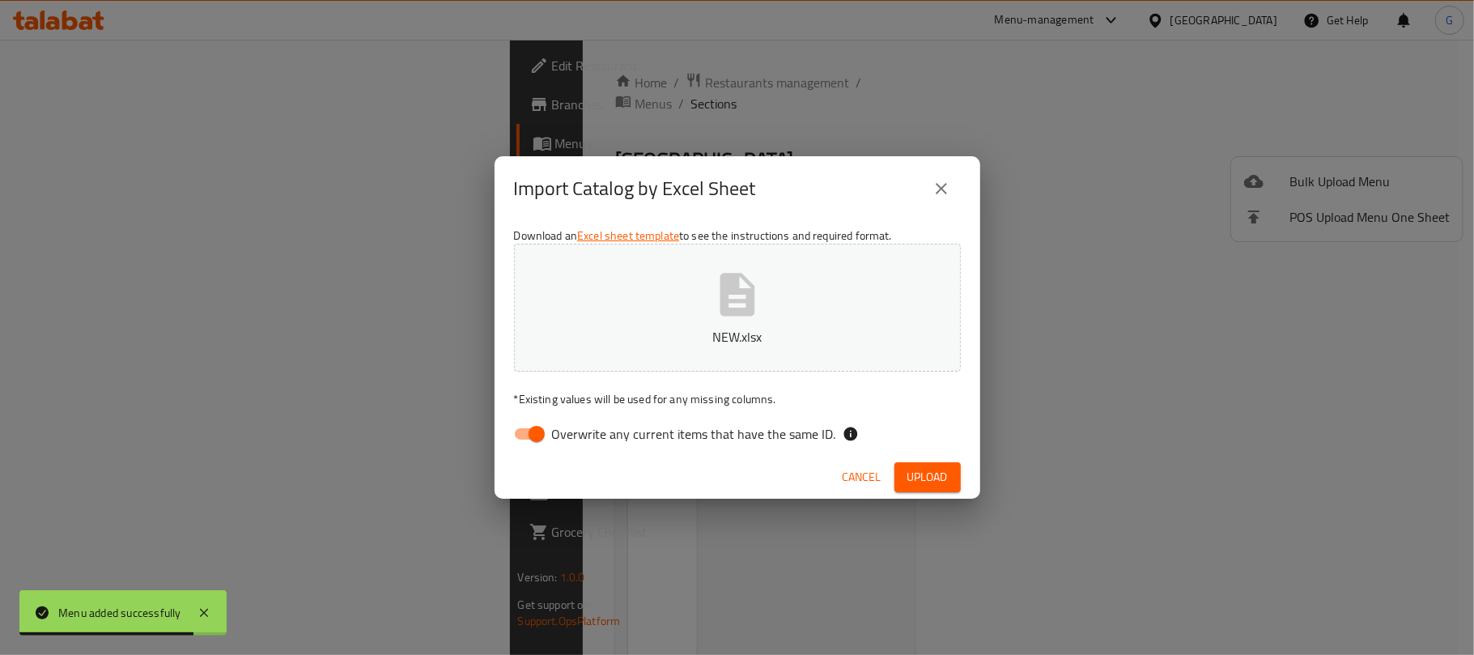
click at [542, 440] on input "Overwrite any current items that have the same ID." at bounding box center [537, 434] width 92 height 31
checkbox input "false"
click at [936, 473] on span "Upload" at bounding box center [928, 477] width 40 height 20
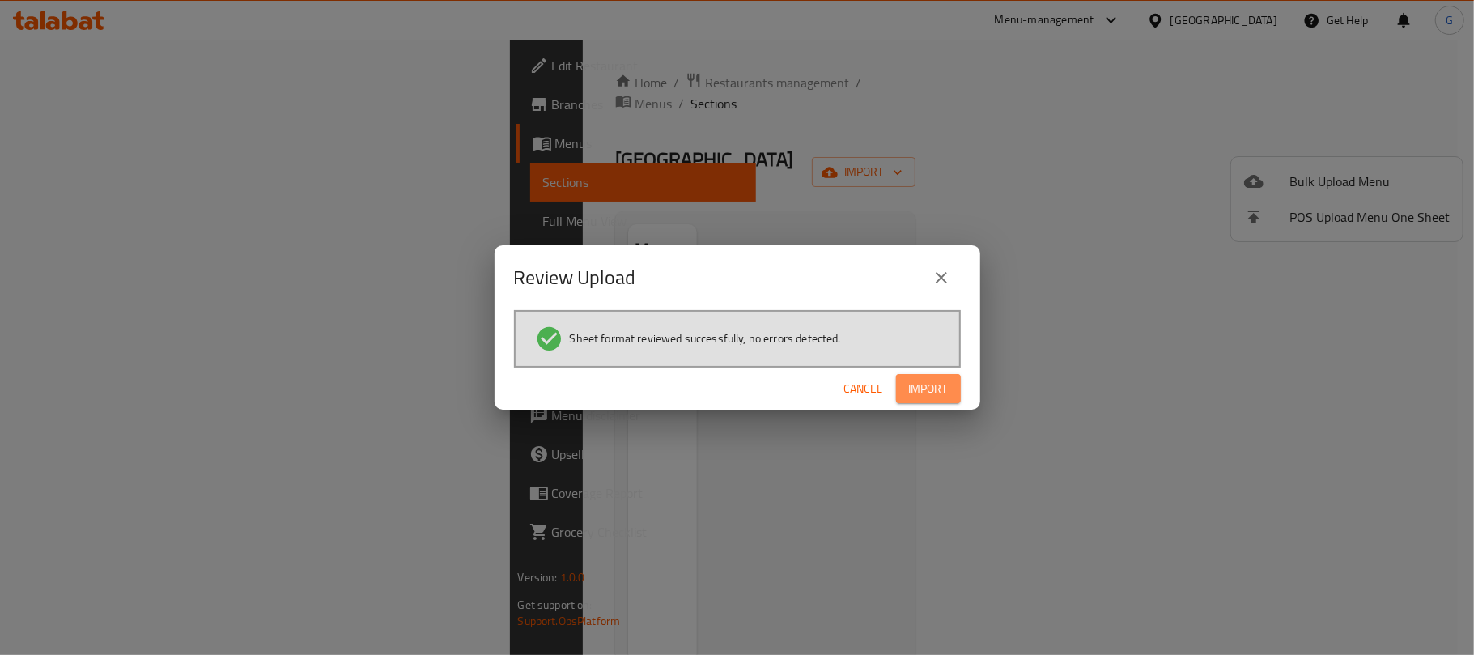
click at [918, 390] on span "Import" at bounding box center [928, 389] width 39 height 20
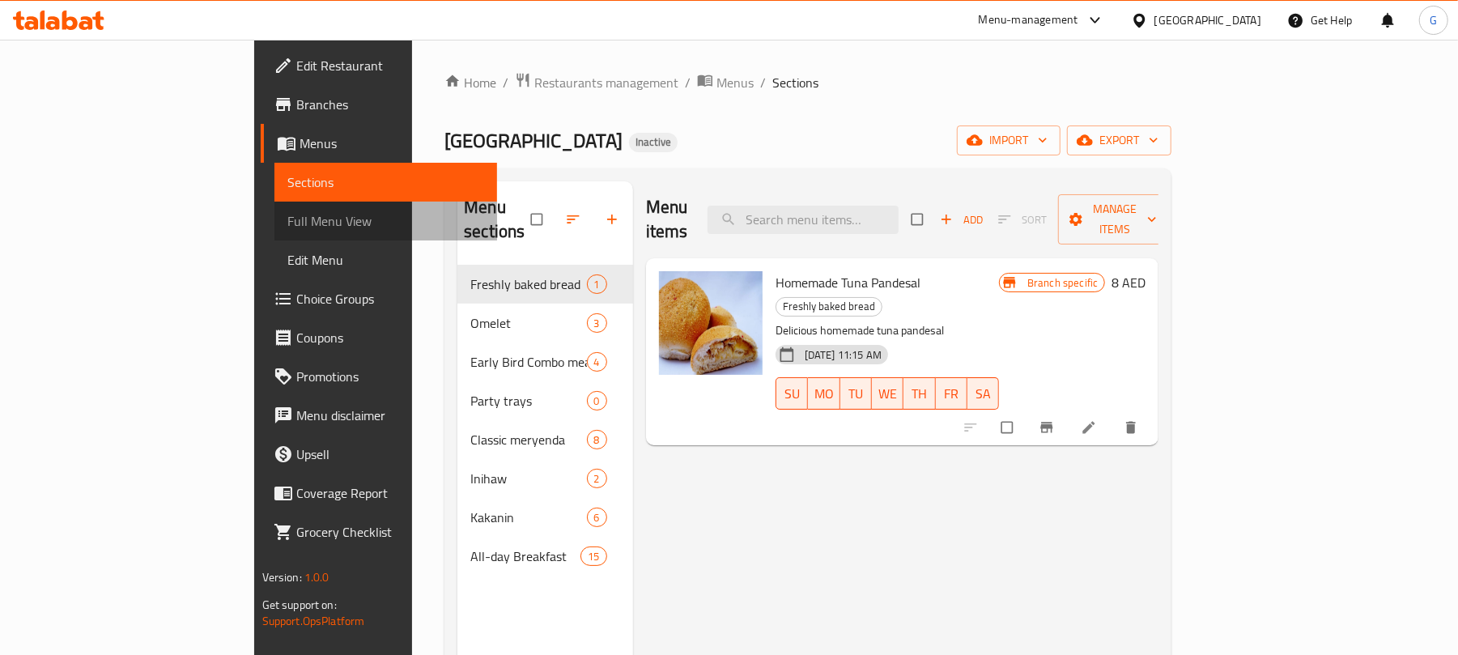
click at [287, 211] on span "Full Menu View" at bounding box center [386, 220] width 198 height 19
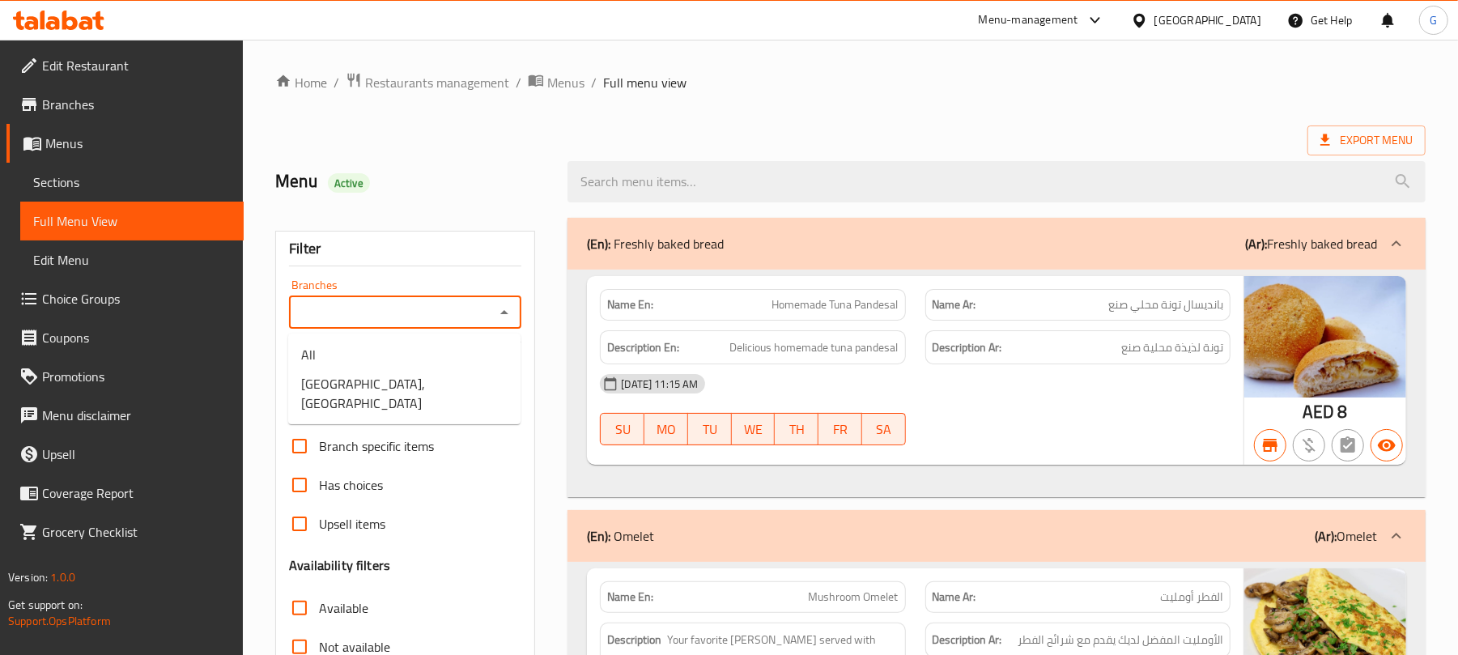
click at [396, 308] on input "Branches" at bounding box center [392, 312] width 196 height 23
click at [400, 376] on span "Sarap City, Dubai Marina" at bounding box center [404, 393] width 206 height 39
type input "Sarap City, Dubai Marina"
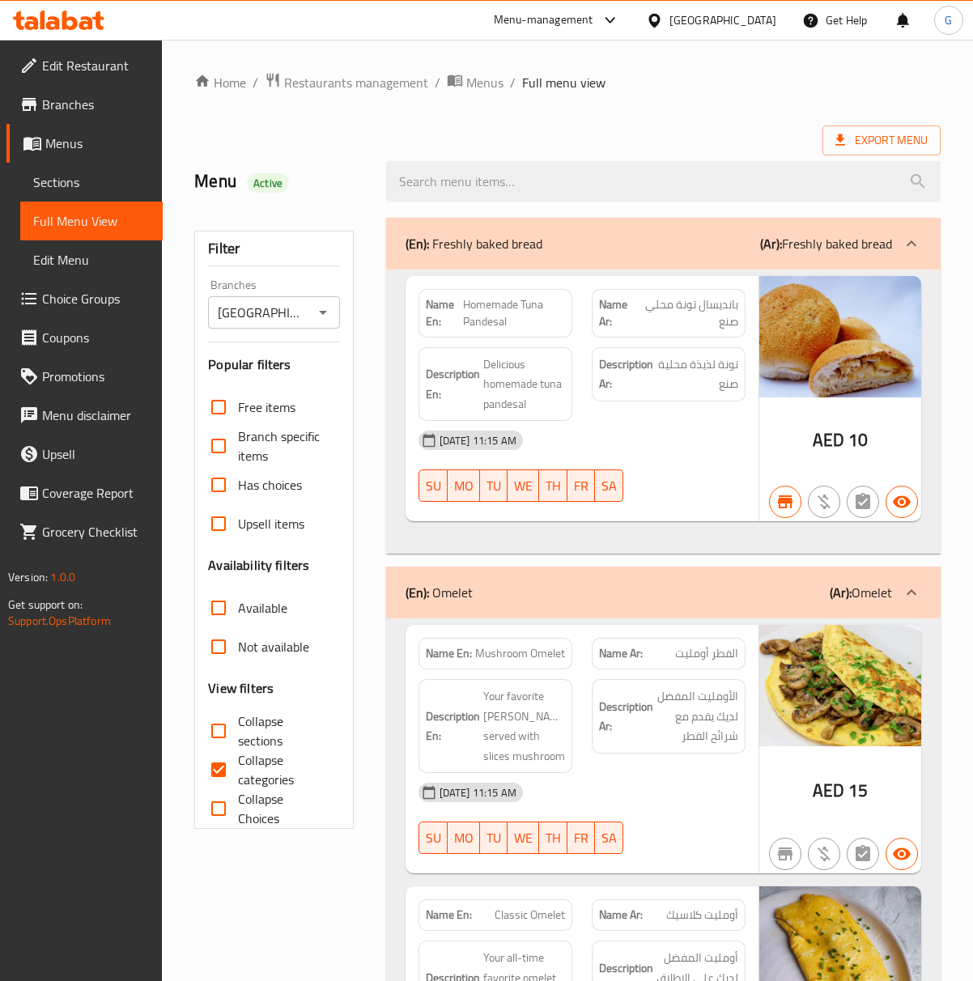
click at [225, 643] on input "Not available" at bounding box center [218, 646] width 39 height 39
checkbox input "true"
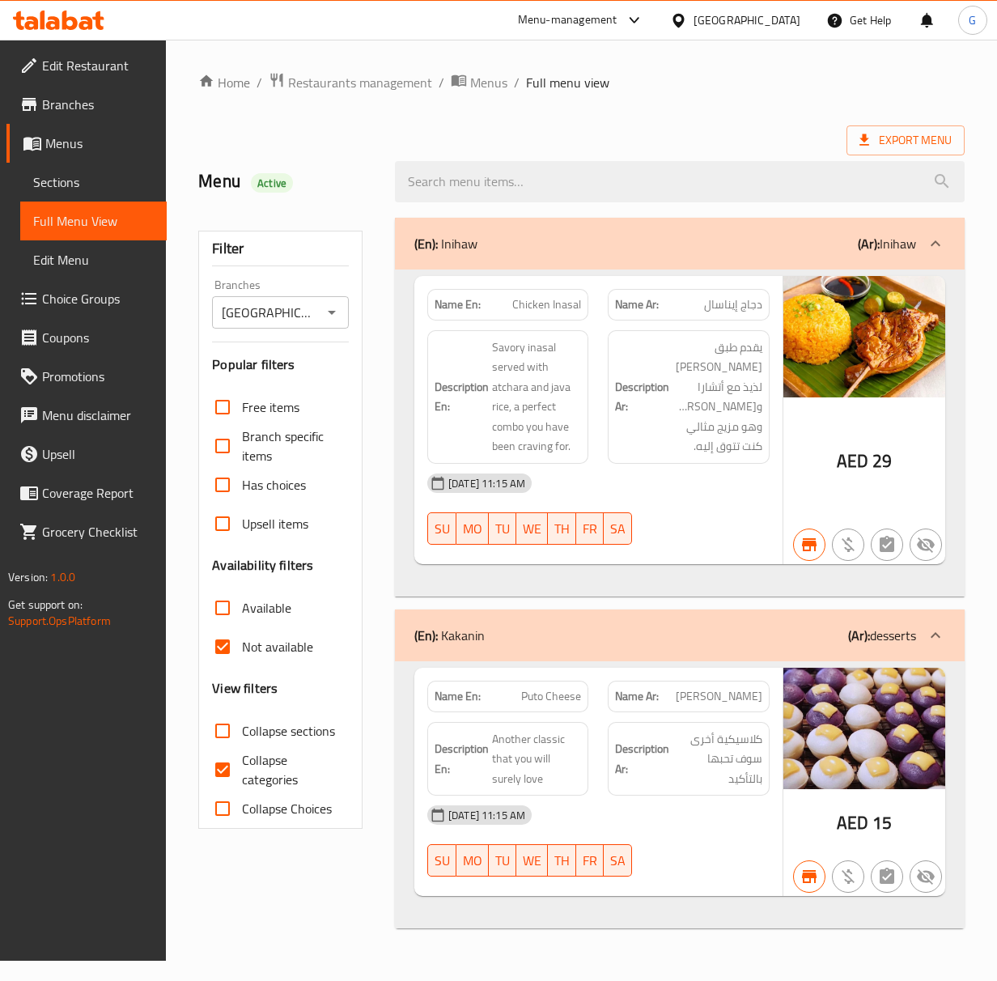
click at [253, 602] on span "Available" at bounding box center [266, 607] width 49 height 19
click at [242, 602] on input "Available" at bounding box center [222, 608] width 39 height 39
checkbox input "true"
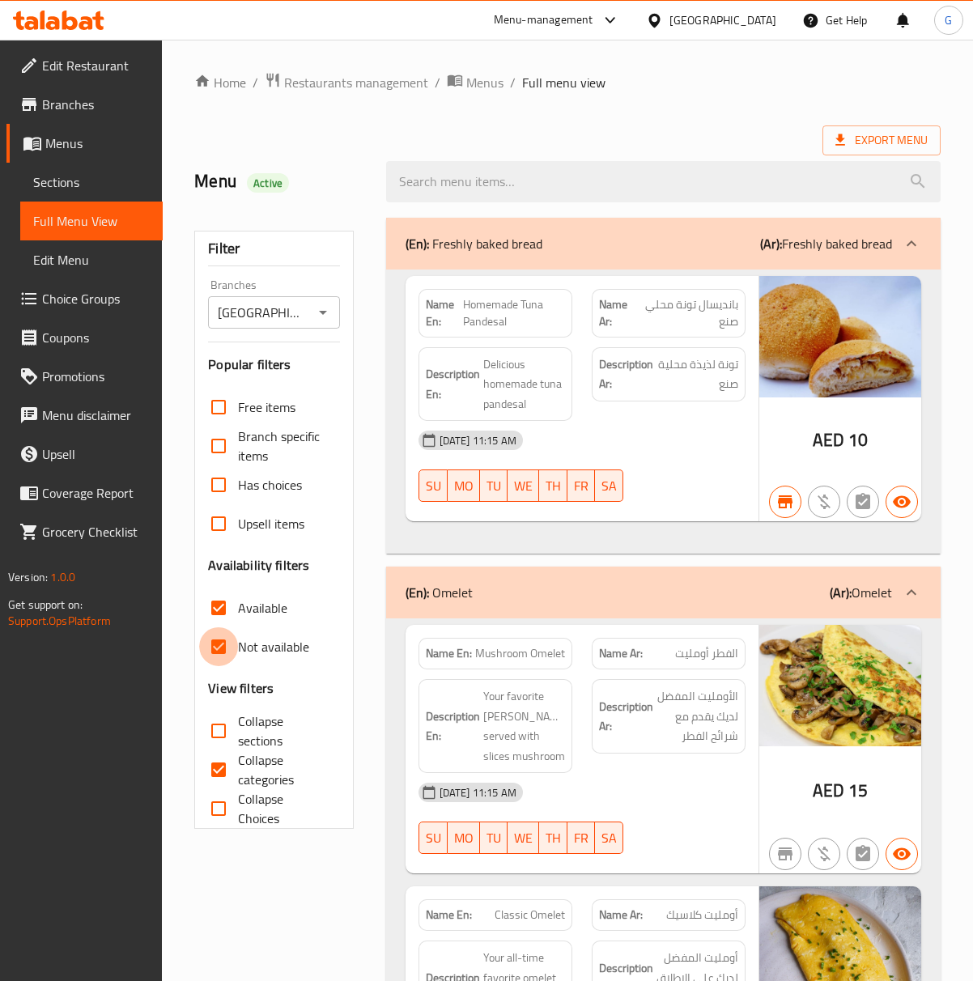
click at [232, 654] on input "Not available" at bounding box center [218, 646] width 39 height 39
checkbox input "false"
click at [232, 654] on input "Collapse categories" at bounding box center [218, 770] width 39 height 39
checkbox input "false"
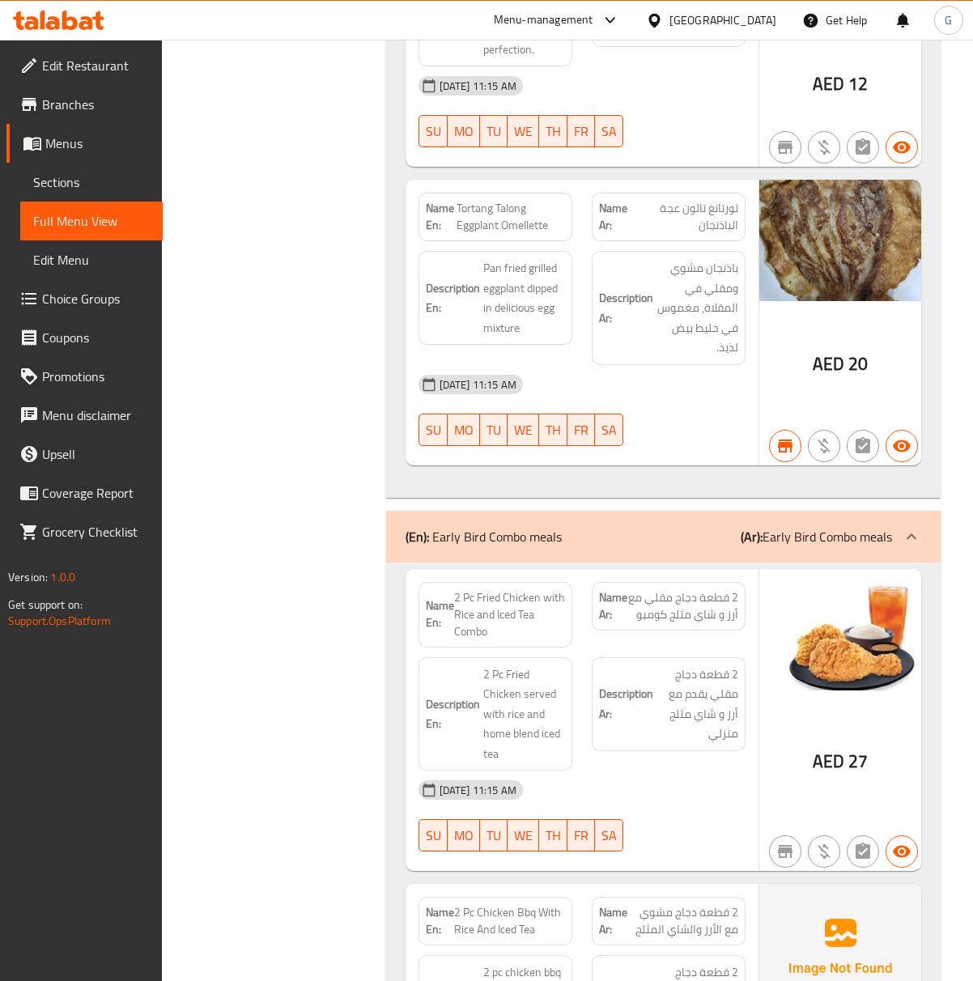
scroll to position [985, 0]
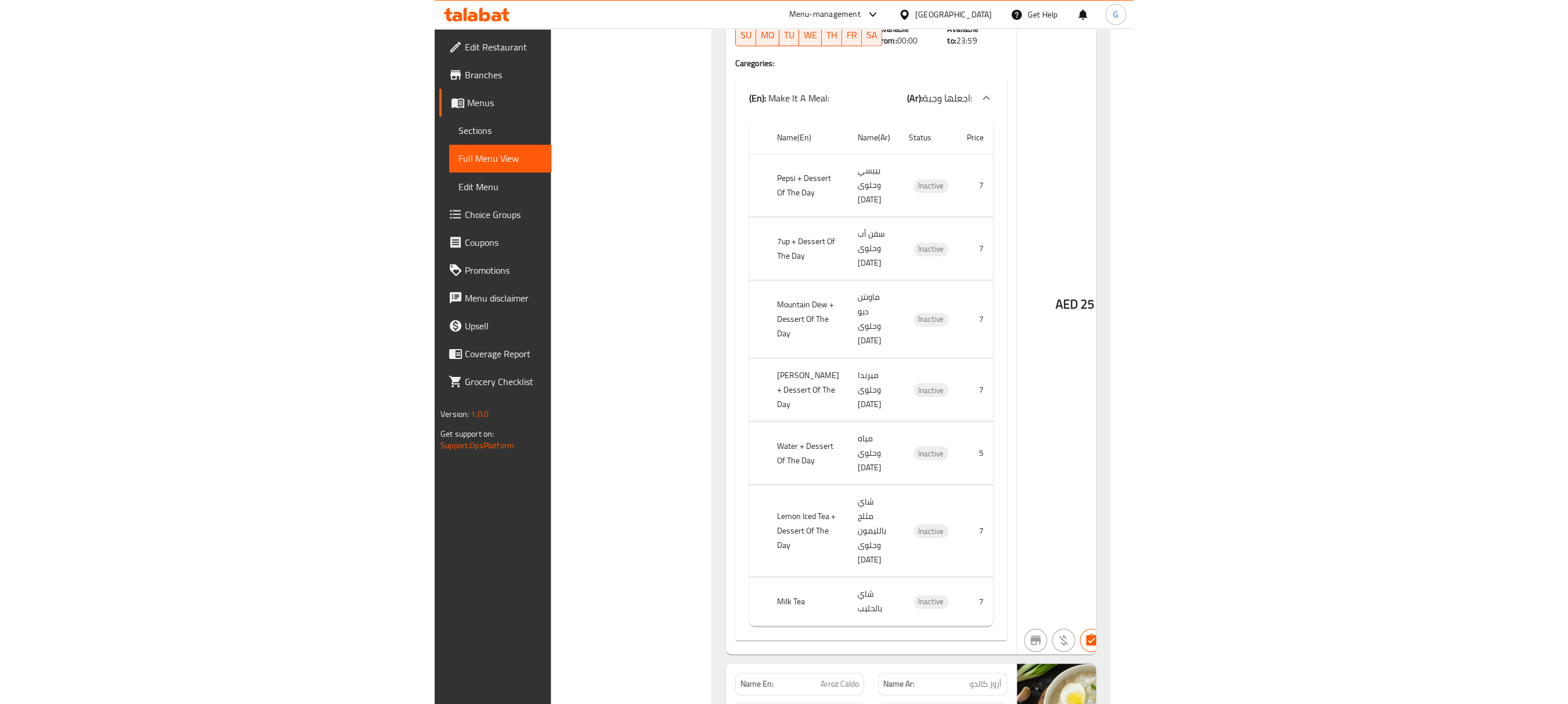
scroll to position [6201, 0]
